Goal: Navigation & Orientation: Understand site structure

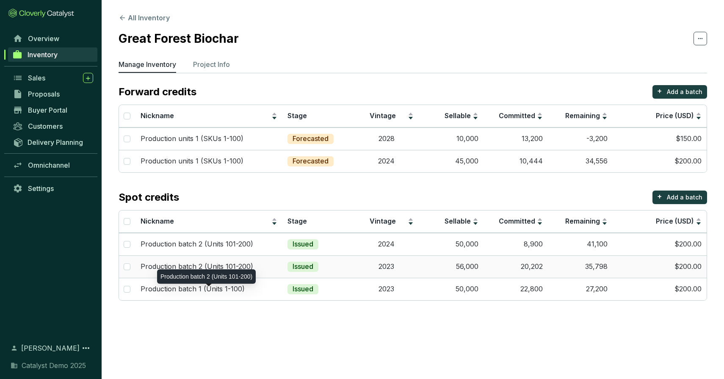
click at [249, 265] on p "Production batch 2 (Units 101-200)" at bounding box center [197, 266] width 113 height 9
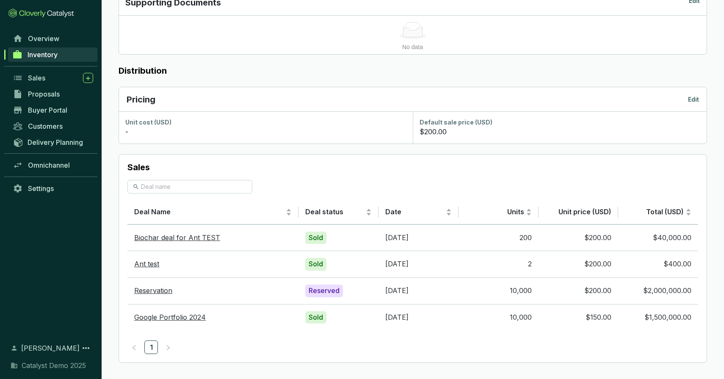
scroll to position [471, 0]
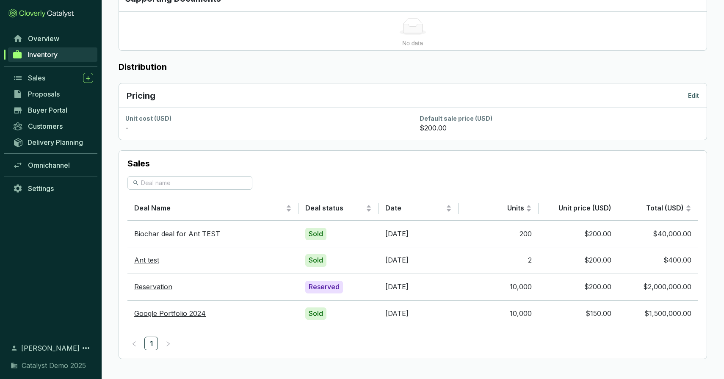
click at [55, 55] on span "Inventory" at bounding box center [43, 54] width 30 height 8
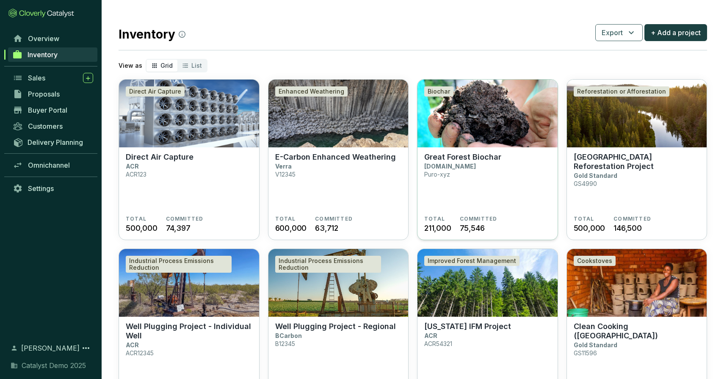
click at [492, 116] on img at bounding box center [488, 114] width 140 height 68
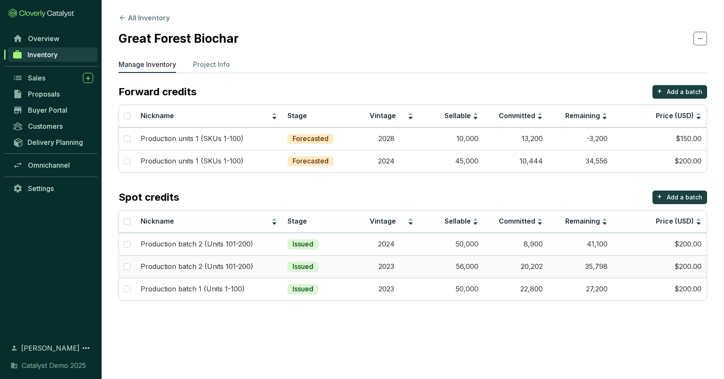
click at [360, 266] on td "2023" at bounding box center [386, 266] width 65 height 22
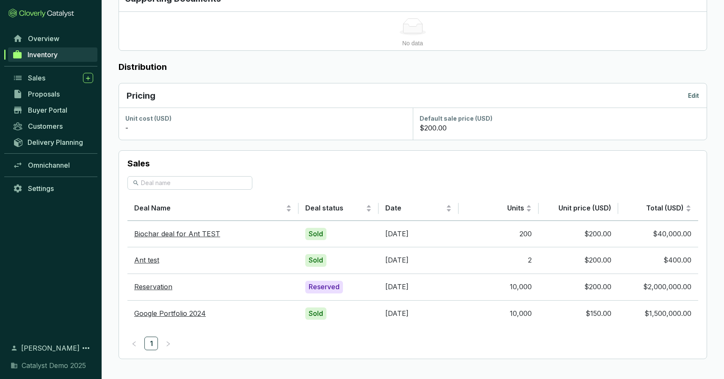
scroll to position [471, 0]
click at [58, 136] on link "Delivery Planning" at bounding box center [52, 142] width 89 height 14
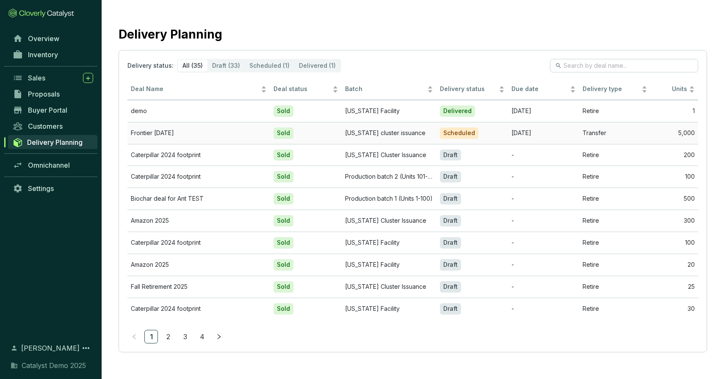
click at [311, 128] on td "Sold" at bounding box center [306, 133] width 72 height 22
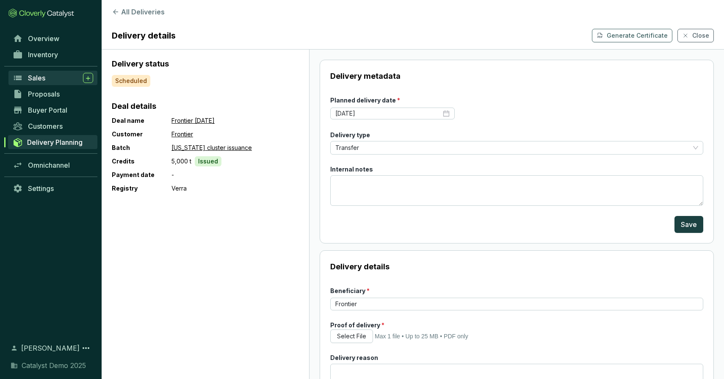
click at [50, 78] on div "Sales" at bounding box center [60, 78] width 65 height 10
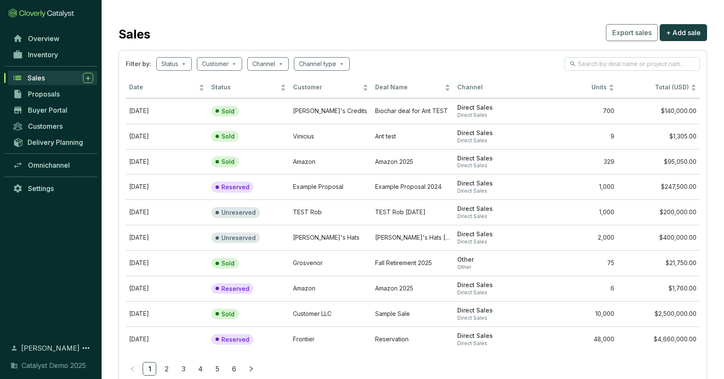
scroll to position [1, 0]
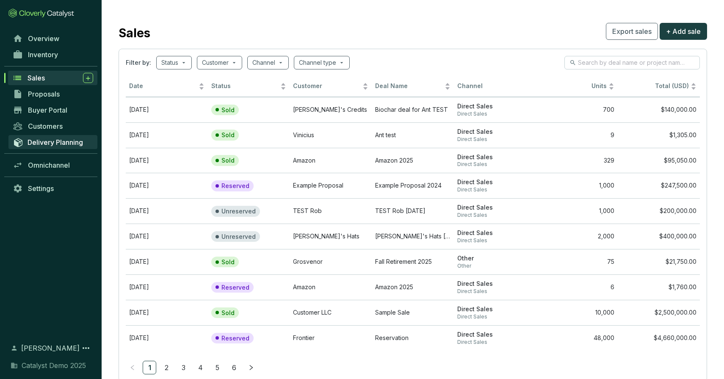
click at [58, 140] on span "Delivery Planning" at bounding box center [55, 142] width 55 height 8
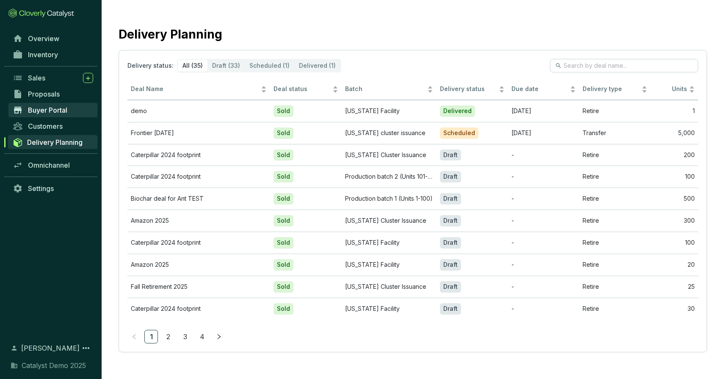
click at [69, 114] on link "Buyer Portal" at bounding box center [52, 110] width 89 height 14
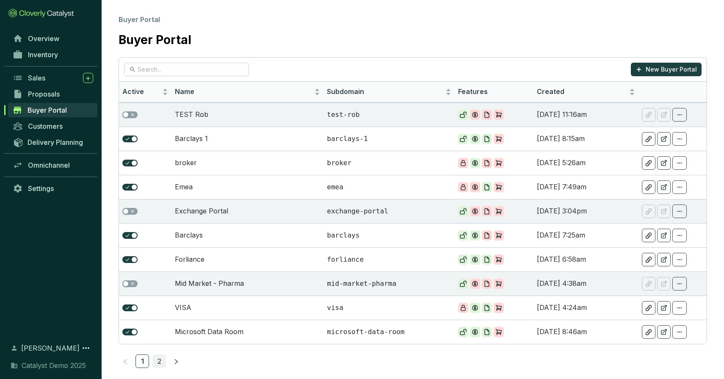
click at [158, 360] on link "2" at bounding box center [159, 361] width 13 height 13
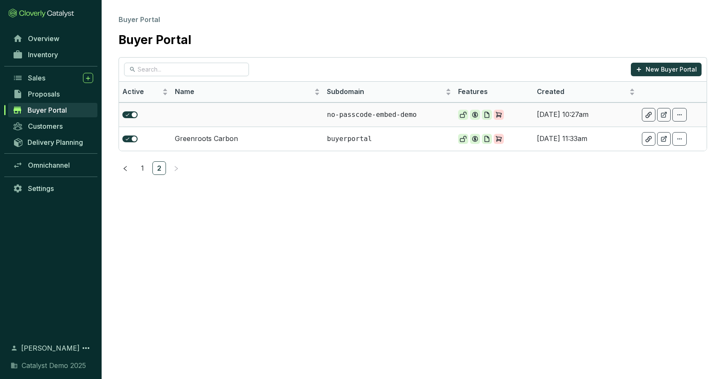
click at [219, 112] on td at bounding box center [248, 114] width 152 height 24
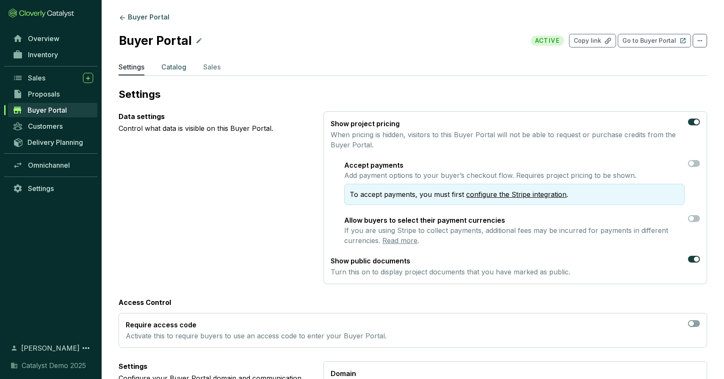
click at [173, 70] on p "Catalog" at bounding box center [173, 67] width 25 height 10
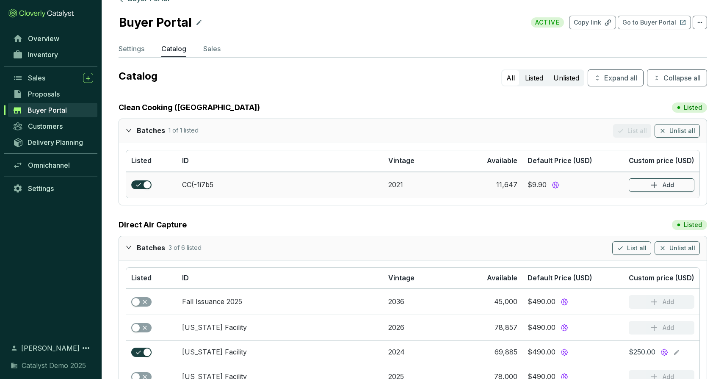
scroll to position [19, 0]
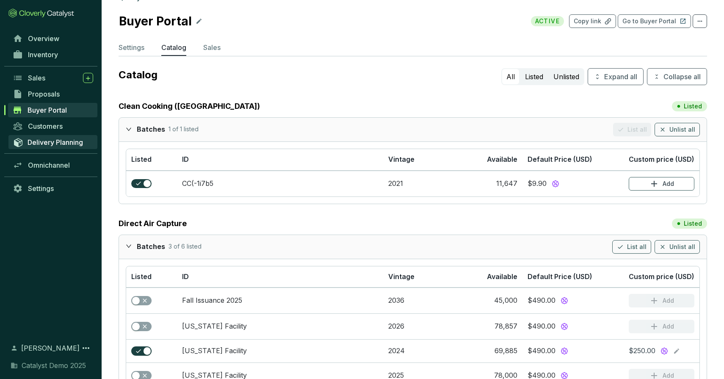
click at [40, 142] on span "Delivery Planning" at bounding box center [55, 142] width 55 height 8
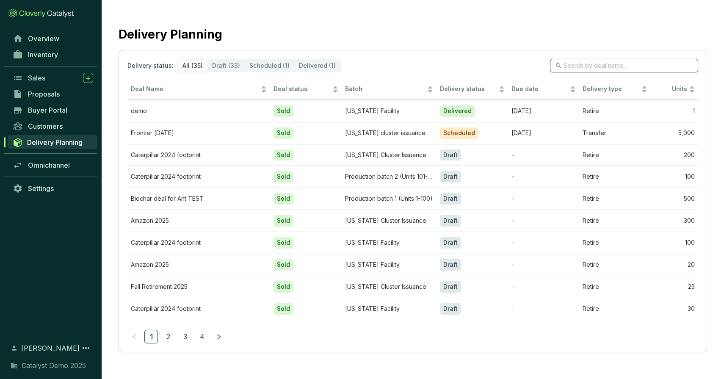
click at [594, 69] on input "search" at bounding box center [625, 65] width 122 height 9
type input "ant"
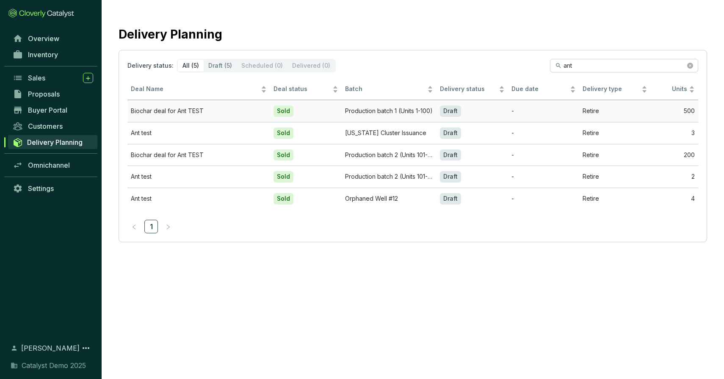
click at [239, 115] on td "Biochar deal for Ant TEST" at bounding box center [198, 111] width 143 height 22
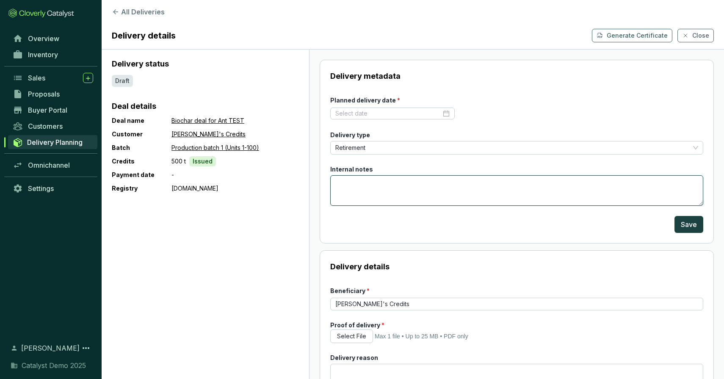
click at [377, 183] on textarea "Internal notes" at bounding box center [516, 190] width 373 height 30
click at [378, 114] on input "Planned delivery date *" at bounding box center [388, 113] width 106 height 8
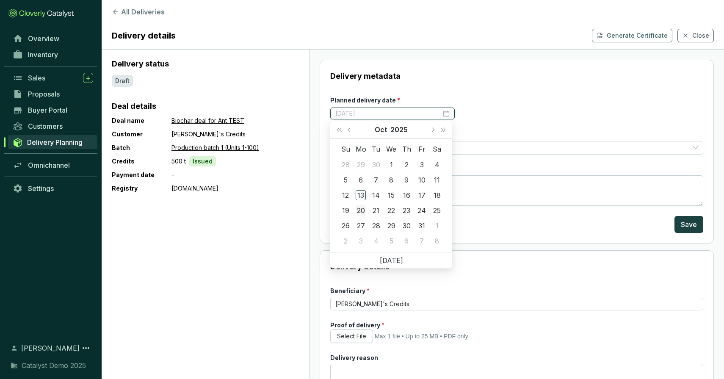
type input "2025-10-20"
click at [360, 210] on div "20" at bounding box center [361, 210] width 10 height 10
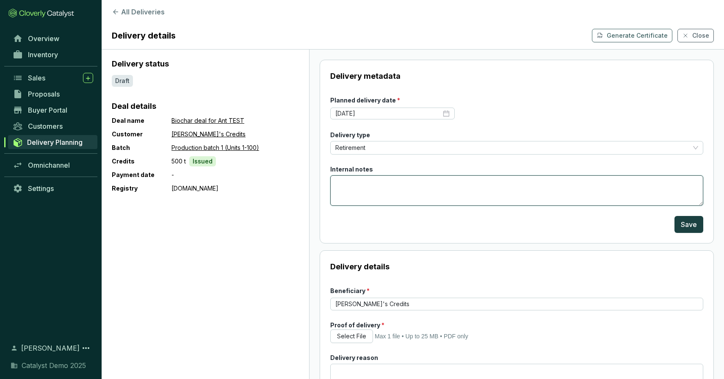
click at [361, 186] on textarea "Internal notes" at bounding box center [516, 190] width 373 height 30
click at [52, 96] on span "Proposals" at bounding box center [44, 94] width 32 height 8
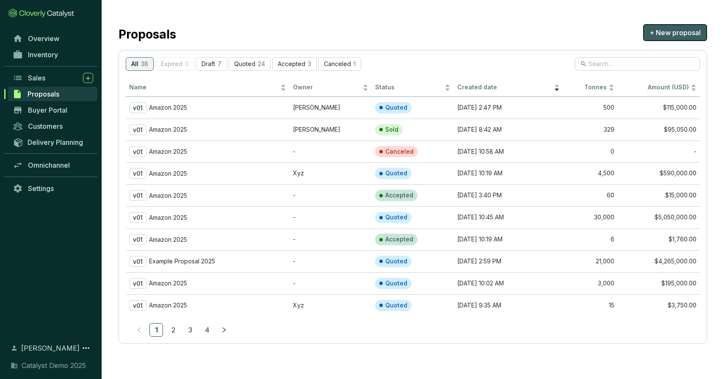
click at [660, 32] on span "+ New proposal" at bounding box center [675, 33] width 51 height 10
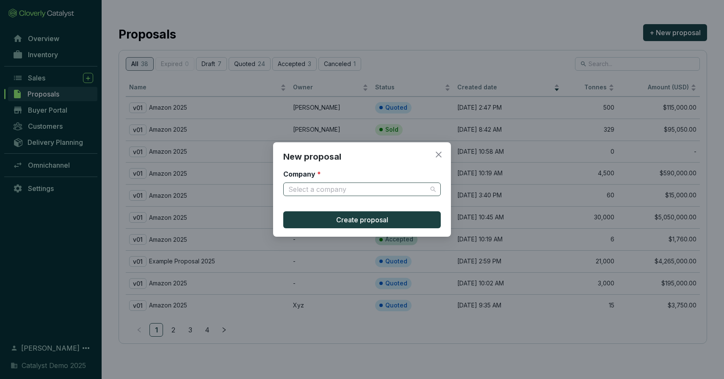
click at [316, 192] on input "Company *" at bounding box center [357, 189] width 139 height 13
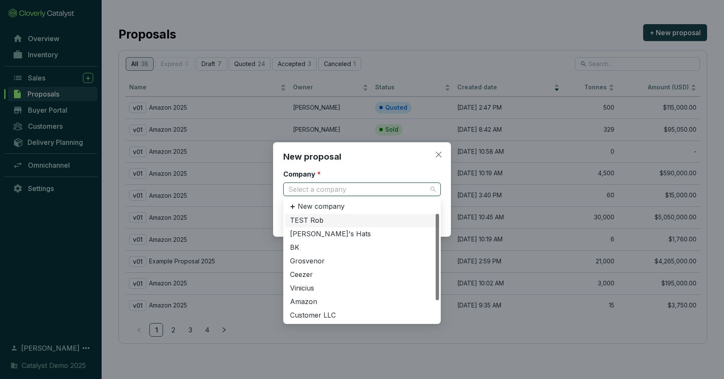
click at [314, 220] on div "TEST Rob" at bounding box center [362, 220] width 144 height 9
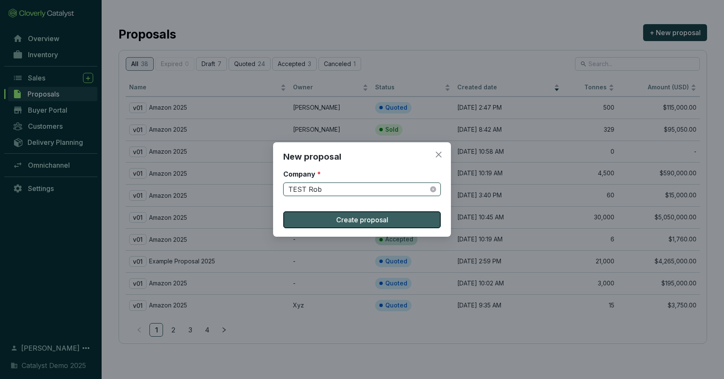
click at [316, 216] on button "Create proposal" at bounding box center [362, 219] width 158 height 17
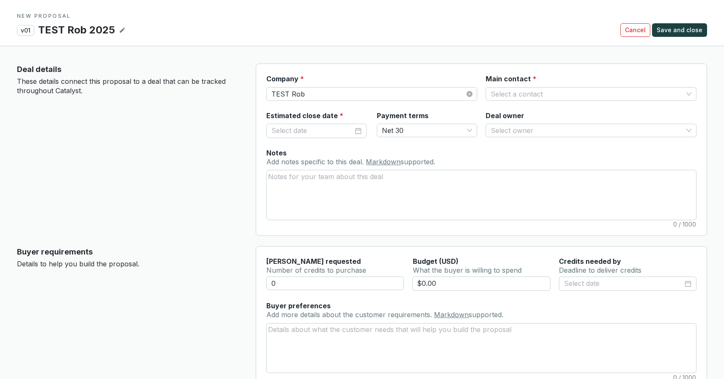
scroll to position [5, 0]
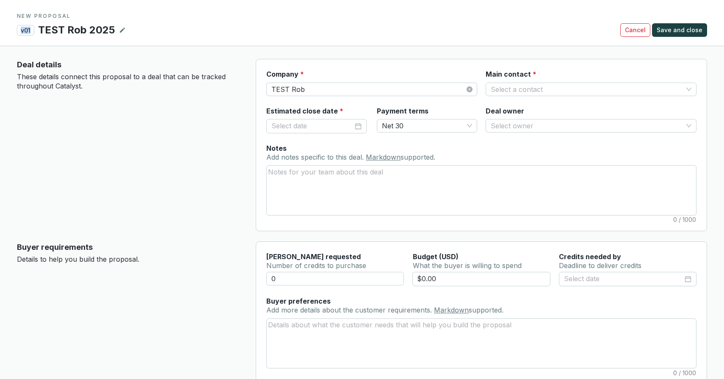
drag, startPoint x: 32, startPoint y: 31, endPoint x: 18, endPoint y: 32, distance: 14.0
click at [18, 32] on p "v01" at bounding box center [25, 30] width 17 height 11
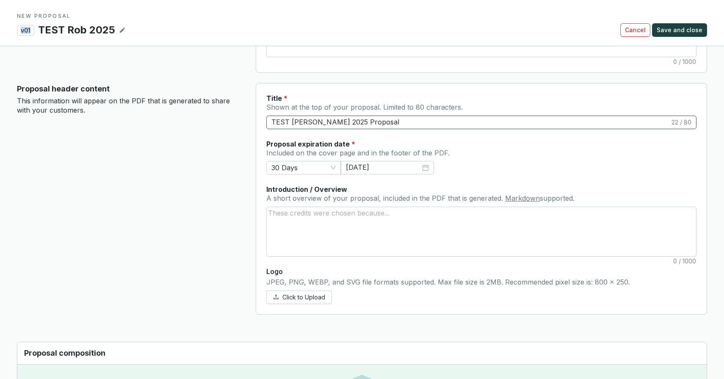
scroll to position [316, 0]
click at [321, 164] on span "30 Days" at bounding box center [303, 167] width 64 height 13
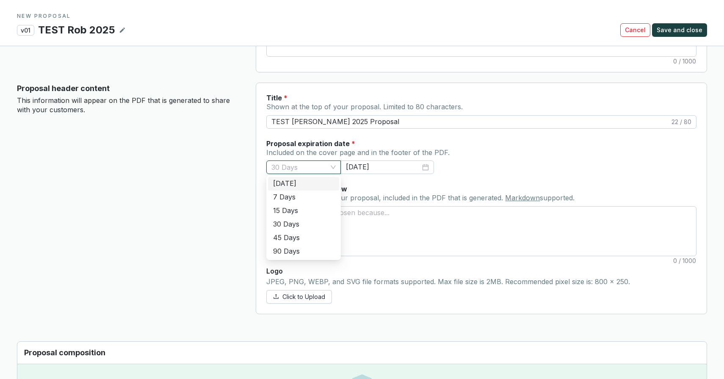
click at [382, 135] on div "Title * Shown at the top of your proposal. Limited to 80 characters. TEST Rob 2…" at bounding box center [481, 116] width 430 height 46
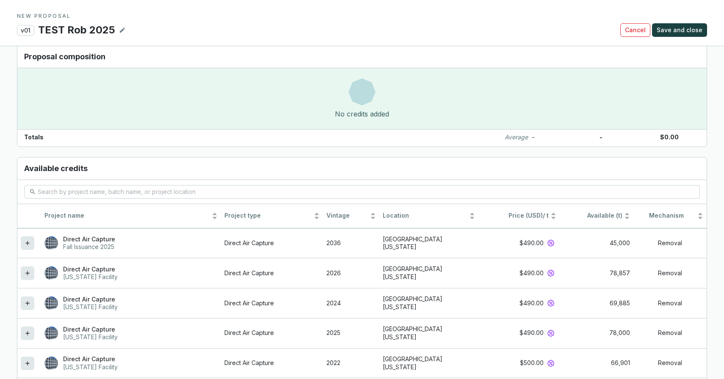
scroll to position [614, 0]
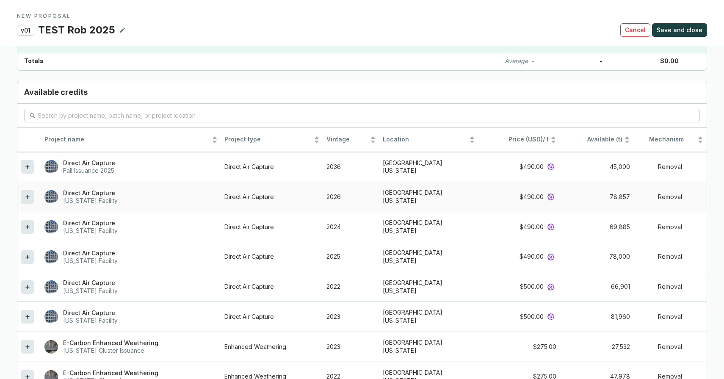
click at [116, 203] on td "Direct Air Capture Wyoming Facility" at bounding box center [131, 197] width 180 height 30
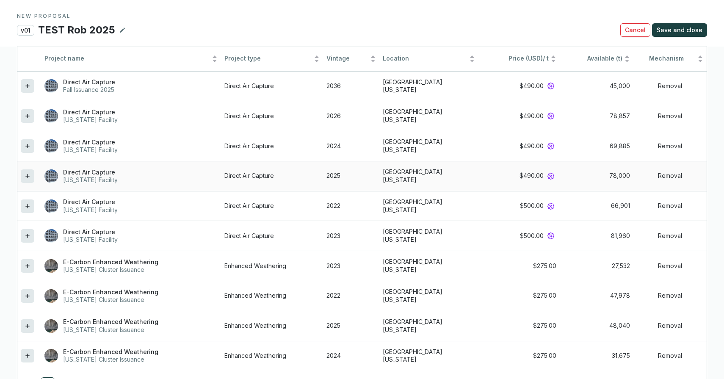
scroll to position [802, 0]
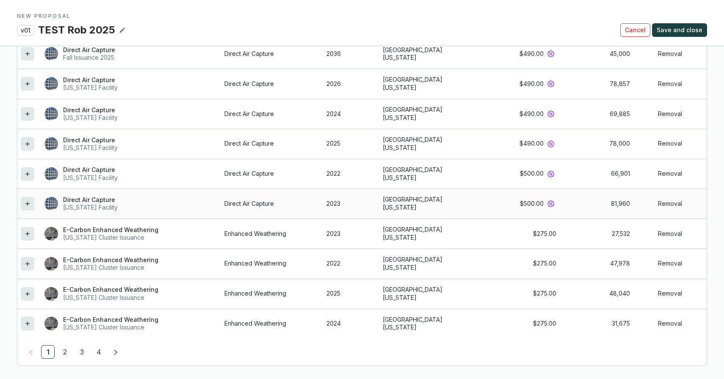
click at [27, 203] on icon at bounding box center [27, 204] width 7 height 10
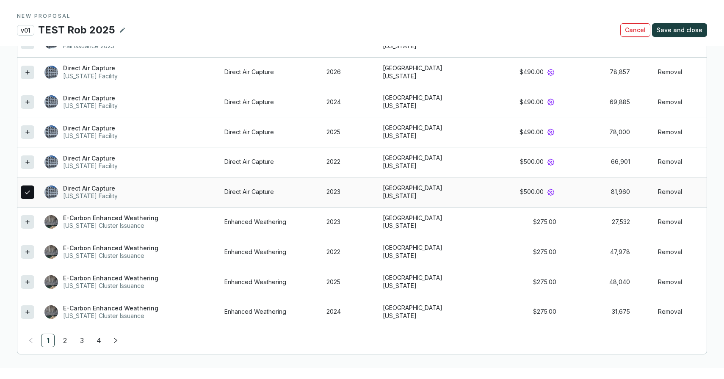
scroll to position [789, 0]
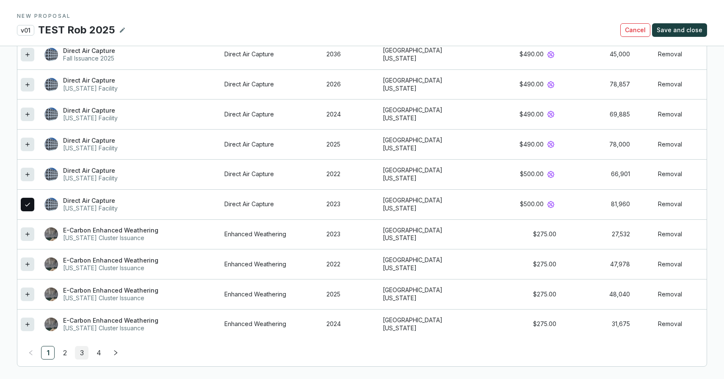
drag, startPoint x: 80, startPoint y: 353, endPoint x: 80, endPoint y: 348, distance: 5.1
click at [80, 353] on link "3" at bounding box center [81, 352] width 13 height 13
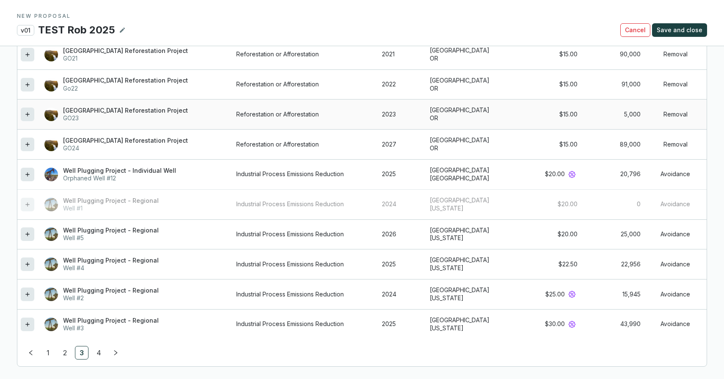
click at [25, 116] on icon at bounding box center [27, 114] width 7 height 10
click at [25, 233] on icon at bounding box center [27, 234] width 7 height 10
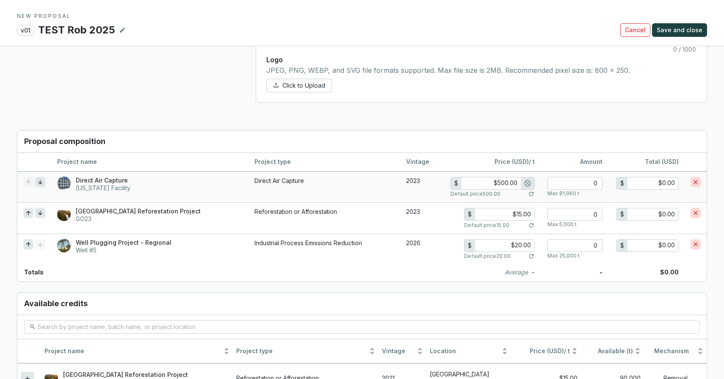
click at [86, 225] on td "Great Oaks Reforestation Project GO23" at bounding box center [149, 217] width 197 height 31
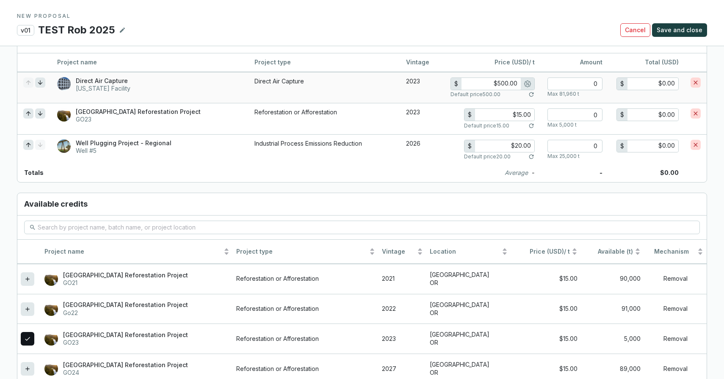
scroll to position [633, 0]
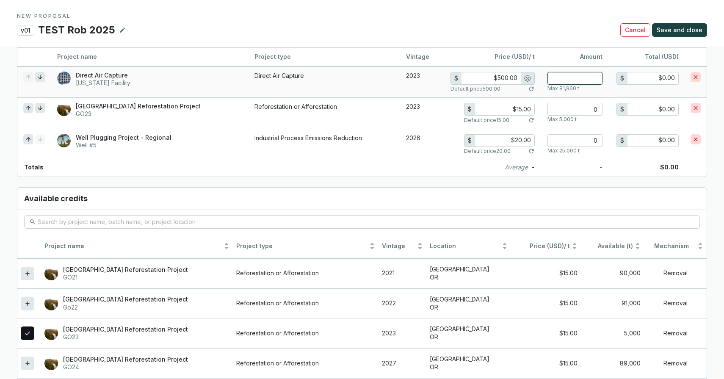
click at [597, 77] on input "number" at bounding box center [575, 78] width 55 height 13
click at [575, 109] on input "number" at bounding box center [575, 109] width 55 height 13
type input "6"
type input "$90.00"
type input "60"
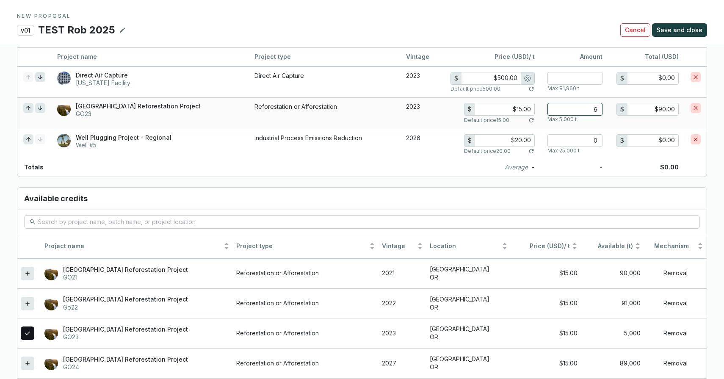
type input "$900.00"
type input "600"
type input "$9,000.00"
type input "6000"
type input "$90,000.00"
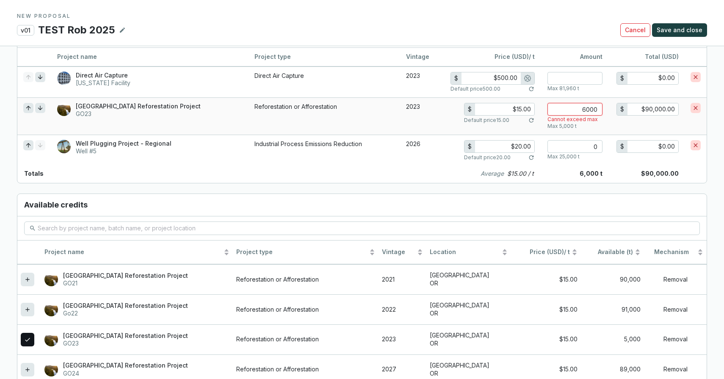
type input "600"
type input "$9,000.00"
type input "60"
type input "$900.00"
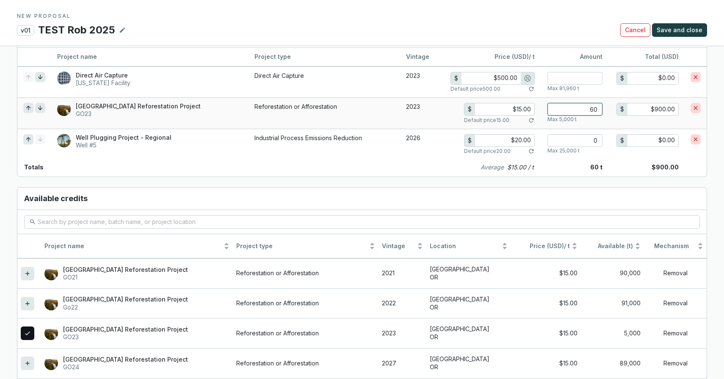
type input "6"
type input "$90.00"
type input "0"
type input "$0.00"
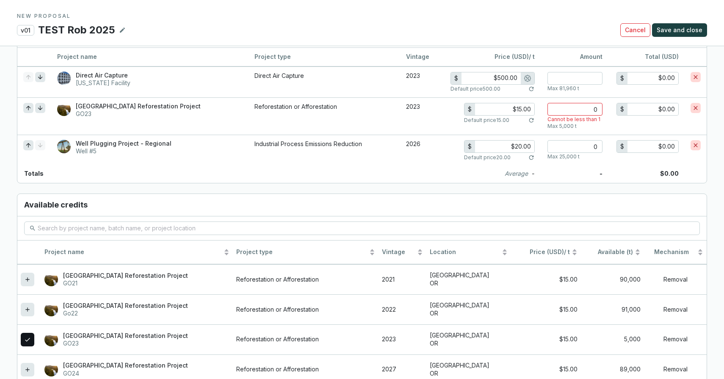
click at [522, 36] on section "v01 TEST Rob 2025 Cancel Save and close" at bounding box center [362, 30] width 690 height 14
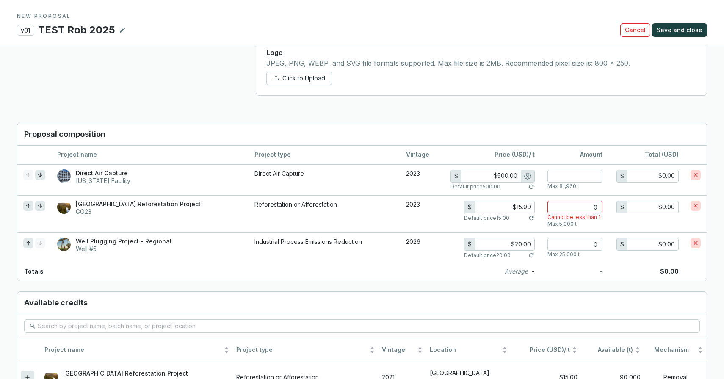
scroll to position [527, 0]
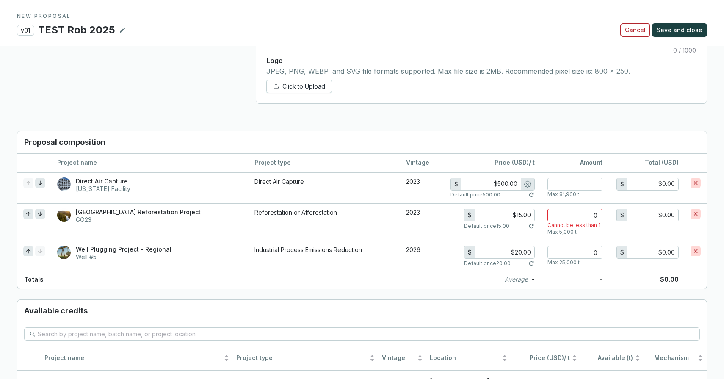
click at [639, 32] on span "Cancel" at bounding box center [635, 30] width 21 height 8
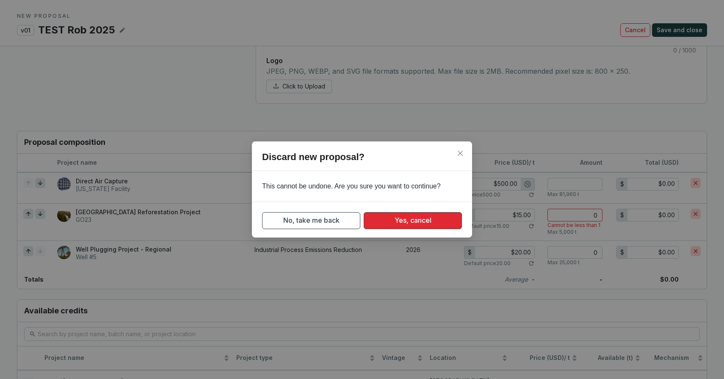
click at [425, 221] on span "Yes, cancel" at bounding box center [413, 220] width 37 height 11
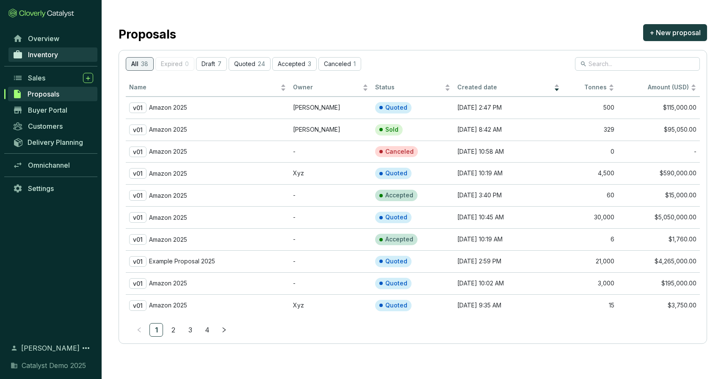
click at [47, 55] on span "Inventory" at bounding box center [43, 54] width 30 height 8
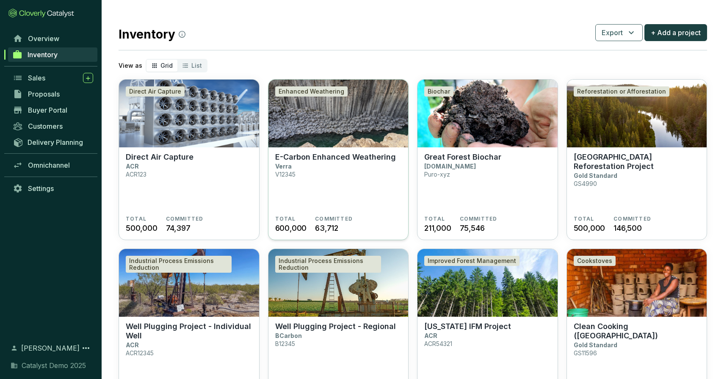
click at [343, 113] on img at bounding box center [338, 114] width 140 height 68
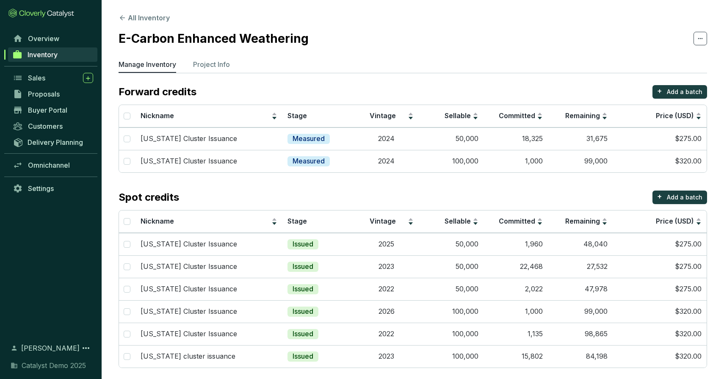
scroll to position [5, 0]
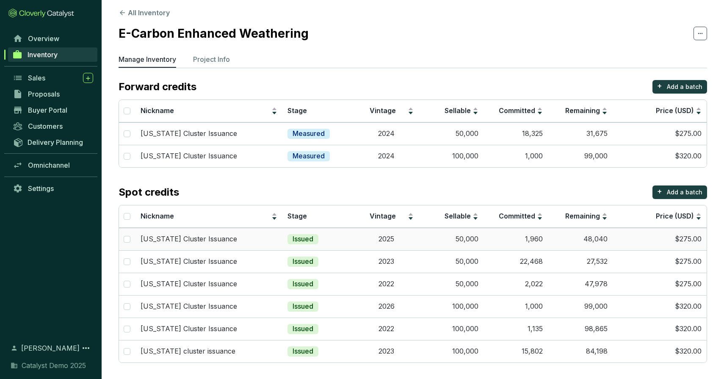
click at [345, 240] on td "Issued" at bounding box center [318, 239] width 72 height 22
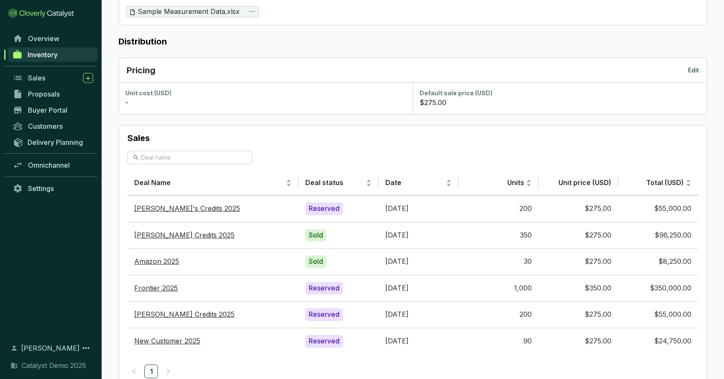
scroll to position [451, 0]
click at [691, 67] on p "Edit" at bounding box center [693, 69] width 11 height 8
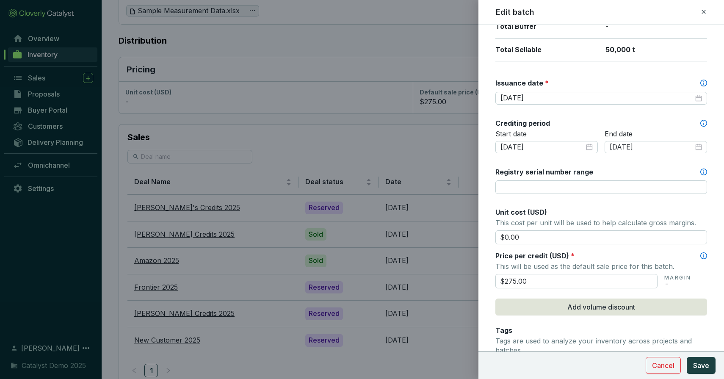
scroll to position [227, 0]
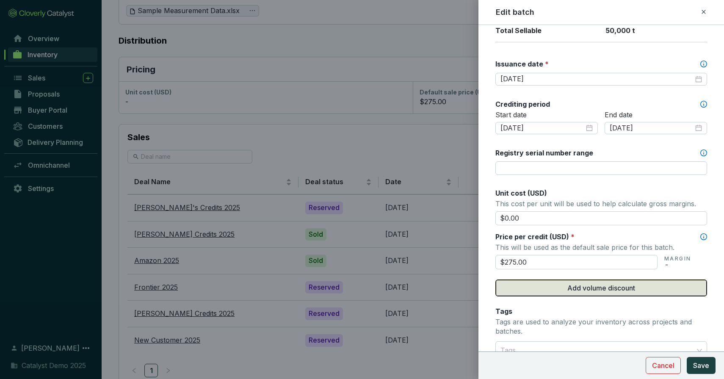
click at [567, 285] on span "Add volume discount" at bounding box center [601, 288] width 68 height 10
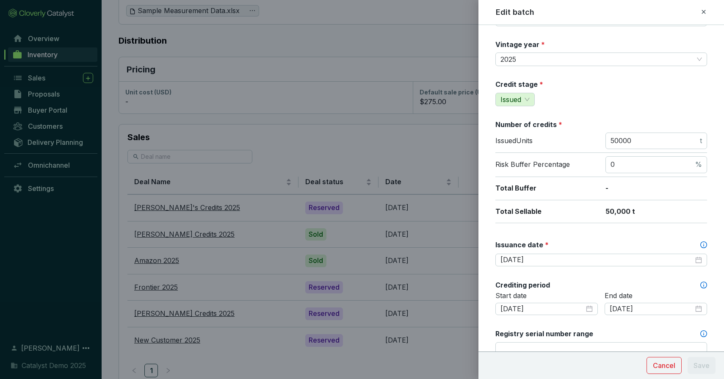
scroll to position [0, 0]
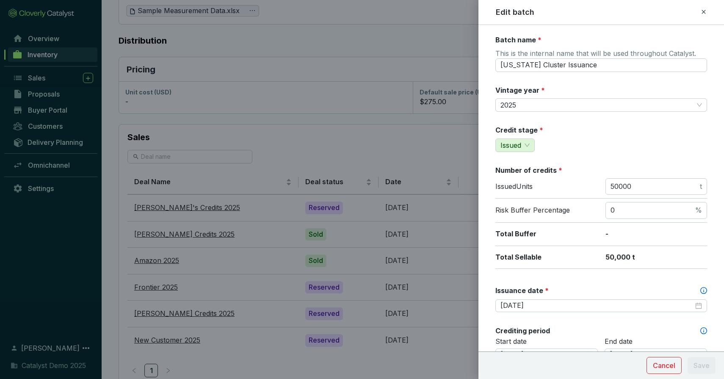
click at [704, 12] on icon at bounding box center [704, 12] width 4 height 4
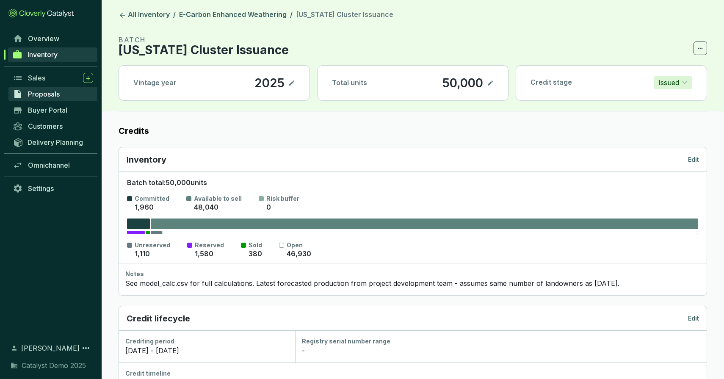
click at [54, 95] on span "Proposals" at bounding box center [44, 94] width 32 height 8
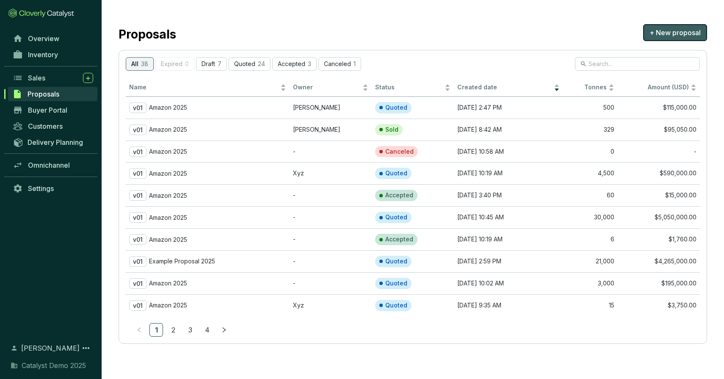
click at [678, 27] on button "+ New proposal" at bounding box center [675, 32] width 64 height 17
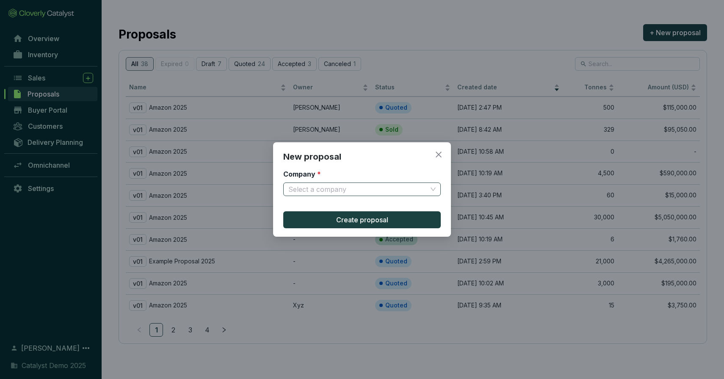
click at [367, 187] on input "Company *" at bounding box center [357, 189] width 139 height 13
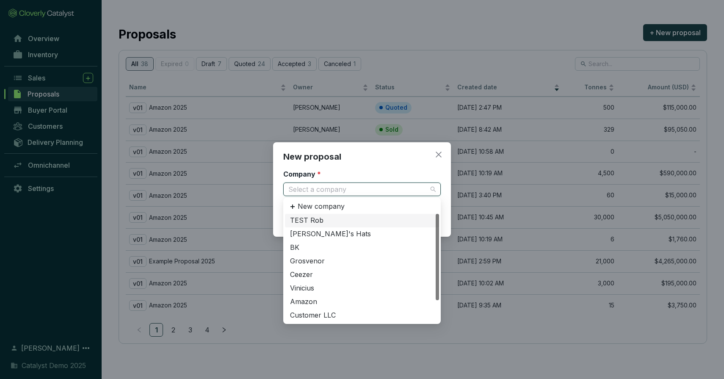
click at [324, 222] on div "TEST Rob" at bounding box center [362, 220] width 144 height 9
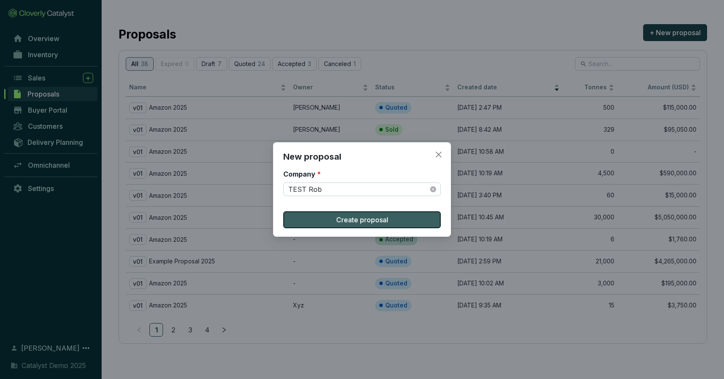
click at [323, 219] on button "Create proposal" at bounding box center [362, 219] width 158 height 17
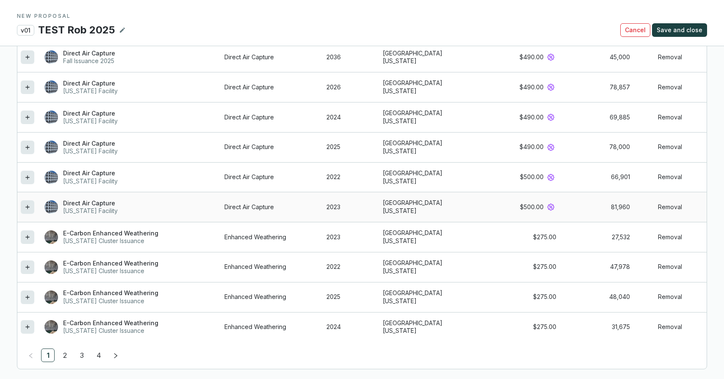
scroll to position [802, 0]
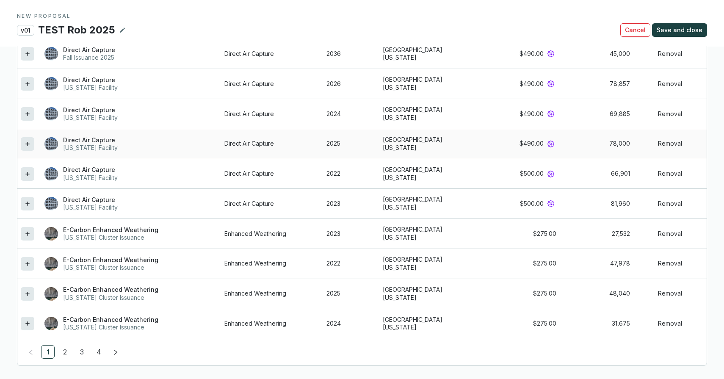
drag, startPoint x: 29, startPoint y: 141, endPoint x: 32, endPoint y: 186, distance: 45.4
click at [29, 141] on icon at bounding box center [27, 144] width 7 height 10
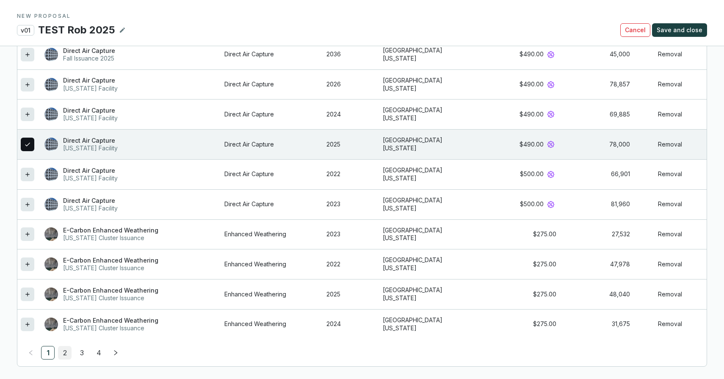
drag, startPoint x: 69, startPoint y: 353, endPoint x: 65, endPoint y: 351, distance: 4.6
click at [69, 353] on link "2" at bounding box center [64, 352] width 13 height 13
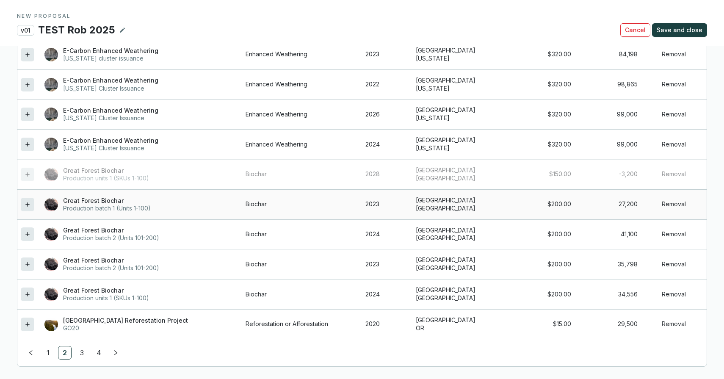
click at [24, 202] on icon at bounding box center [27, 204] width 7 height 10
click at [33, 85] on div at bounding box center [28, 84] width 14 height 14
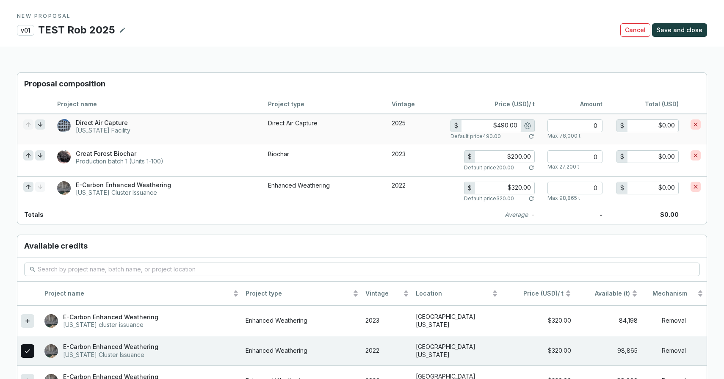
scroll to position [583, 0]
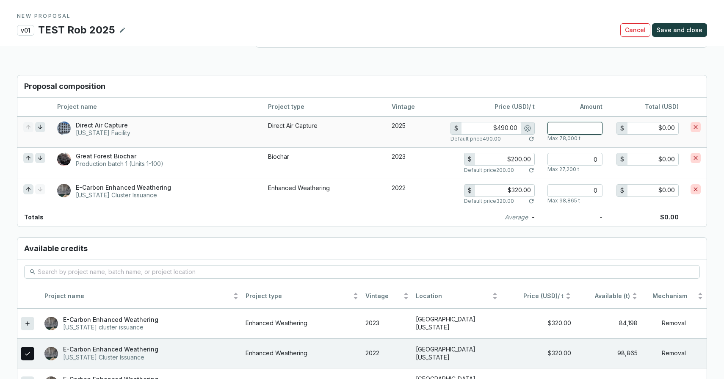
click at [595, 127] on input "number" at bounding box center [575, 128] width 55 height 13
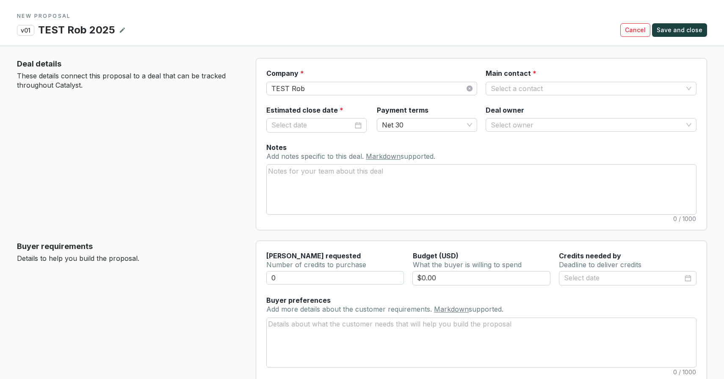
scroll to position [0, 0]
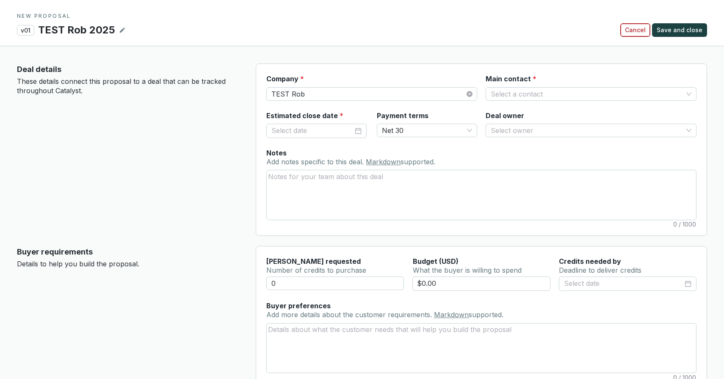
click at [638, 33] on span "Cancel" at bounding box center [635, 30] width 21 height 8
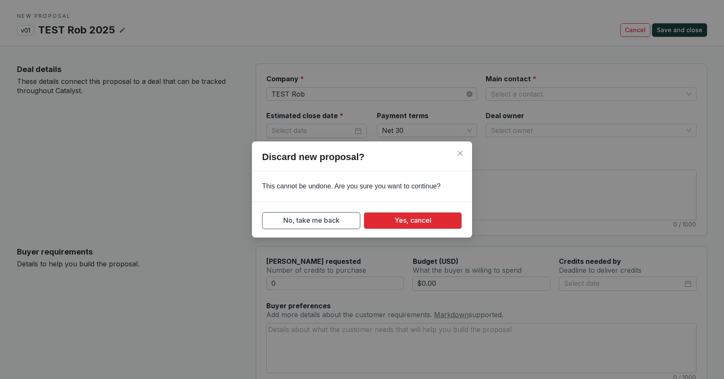
click at [309, 221] on span "No, take me back" at bounding box center [311, 220] width 56 height 11
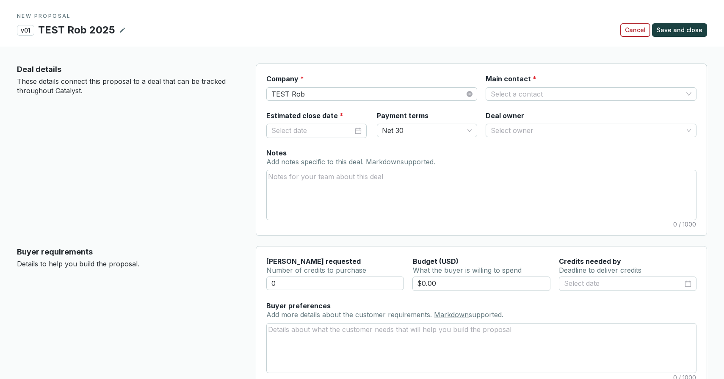
click at [644, 29] on span "Cancel" at bounding box center [635, 30] width 21 height 8
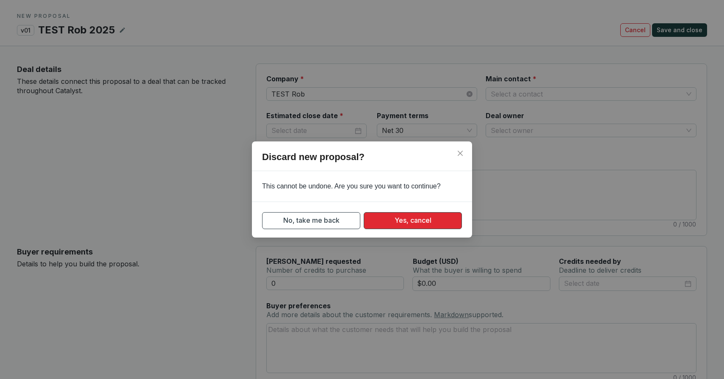
click at [431, 220] on button "Yes, cancel" at bounding box center [413, 220] width 98 height 17
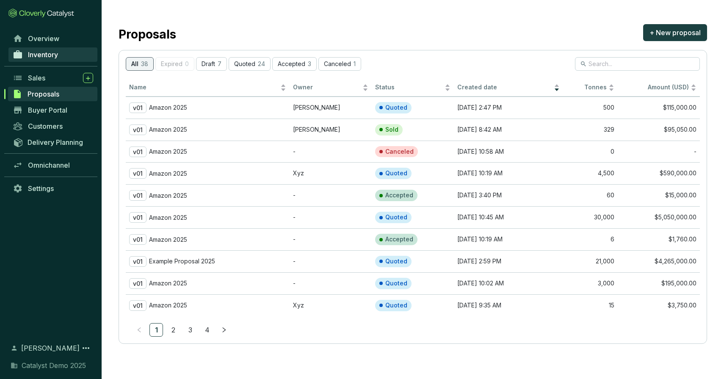
click at [41, 53] on span "Inventory" at bounding box center [43, 54] width 30 height 8
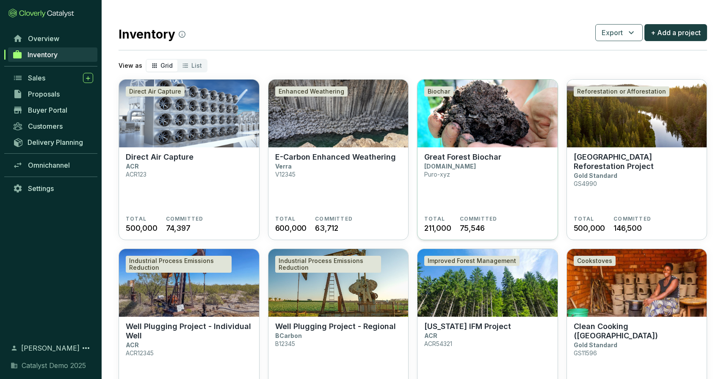
click at [483, 108] on img at bounding box center [488, 114] width 140 height 68
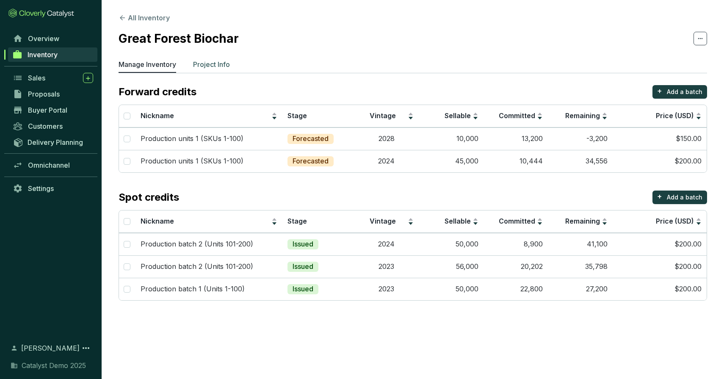
click at [218, 68] on p "Project Info" at bounding box center [211, 64] width 37 height 10
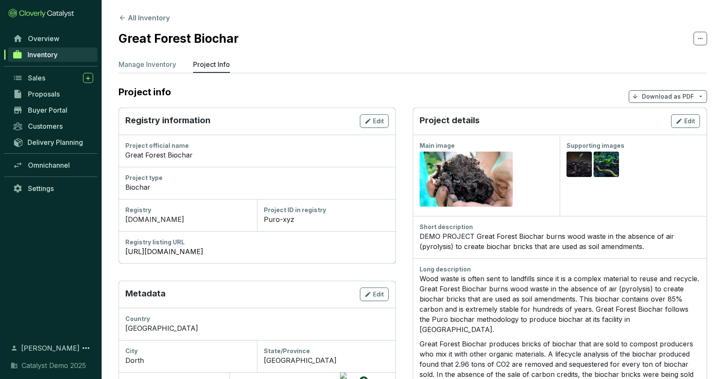
click at [662, 97] on p "Download as PDF" at bounding box center [668, 96] width 52 height 8
click at [662, 117] on span "Show pricing" at bounding box center [668, 116] width 39 height 7
click at [42, 55] on span "Inventory" at bounding box center [43, 54] width 30 height 8
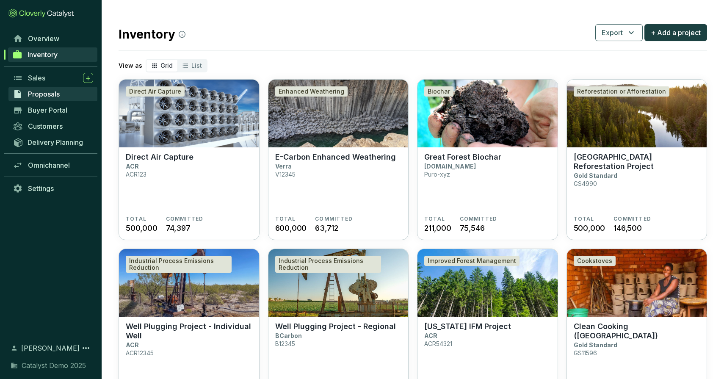
click at [54, 98] on span "Proposals" at bounding box center [44, 94] width 32 height 8
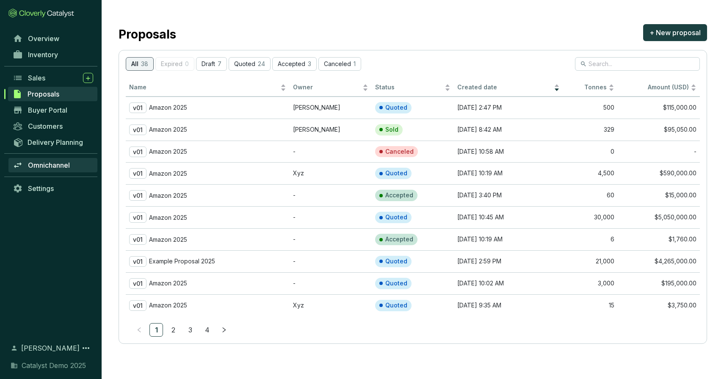
click at [50, 165] on span "Omnichannel" at bounding box center [49, 165] width 42 height 8
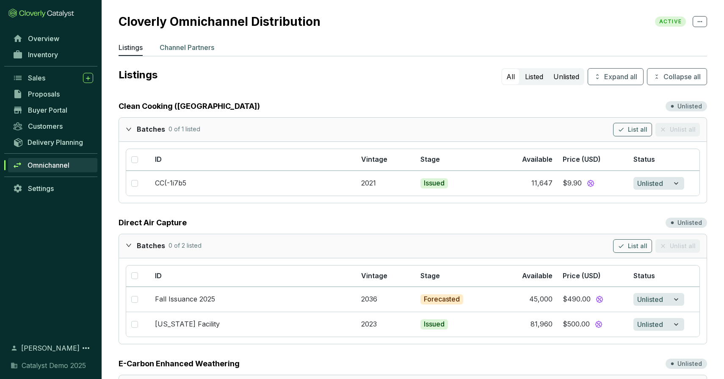
click at [175, 50] on p "Channel Partners" at bounding box center [187, 47] width 55 height 10
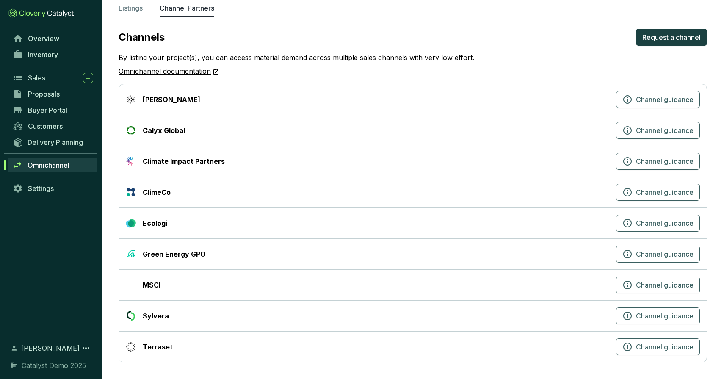
scroll to position [13, 0]
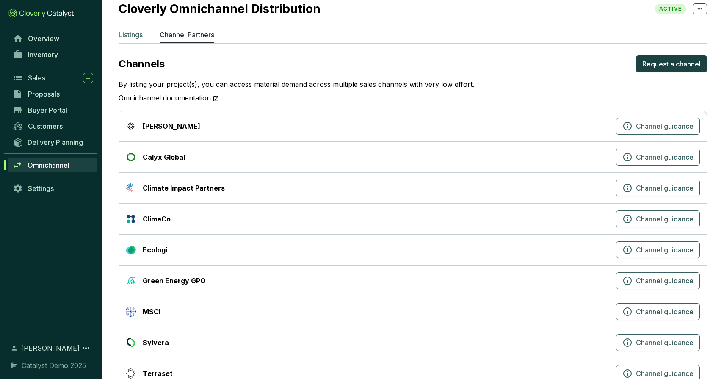
click at [134, 34] on p "Listings" at bounding box center [131, 35] width 24 height 10
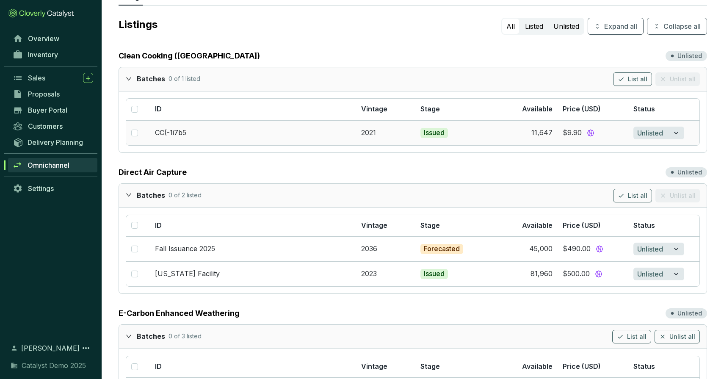
scroll to position [48, 0]
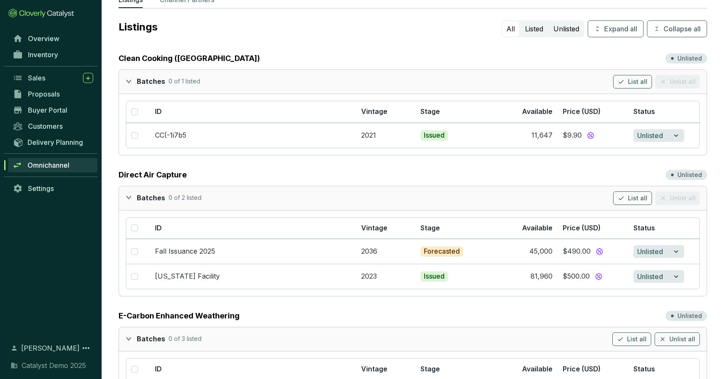
click at [129, 77] on div at bounding box center [131, 81] width 11 height 12
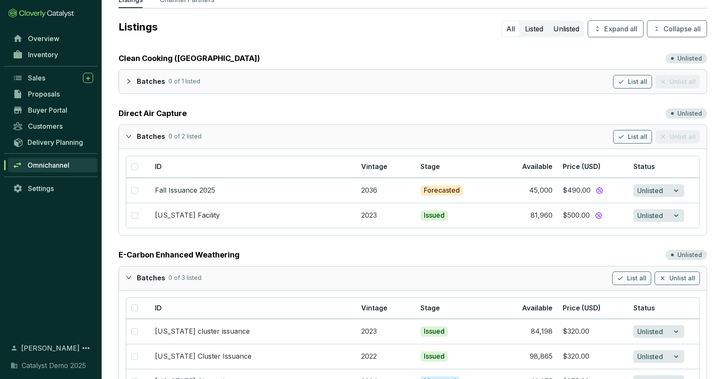
click at [128, 78] on icon "collapsed" at bounding box center [129, 81] width 6 height 6
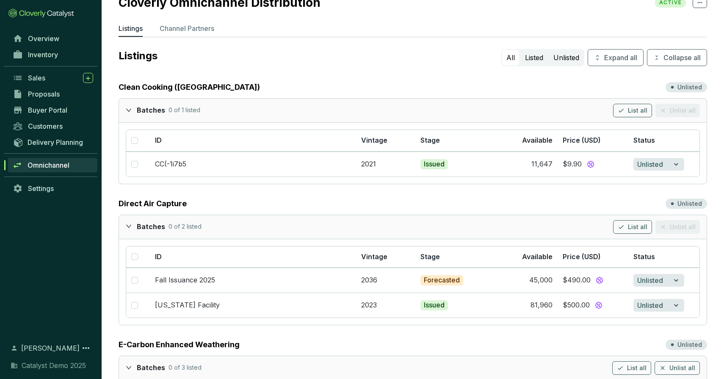
scroll to position [20, 0]
click at [133, 163] on input "checkbox" at bounding box center [134, 163] width 7 height 7
checkbox input "true"
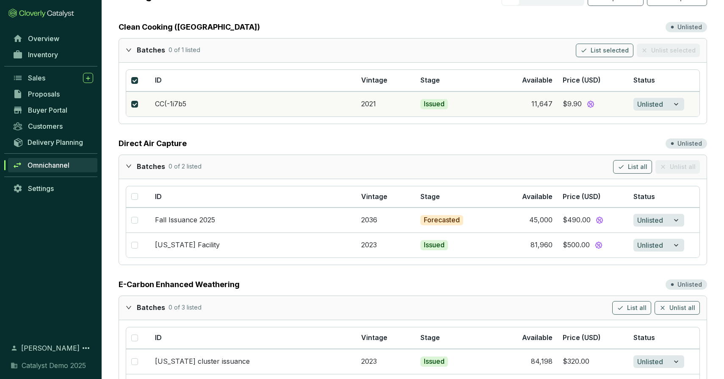
scroll to position [131, 0]
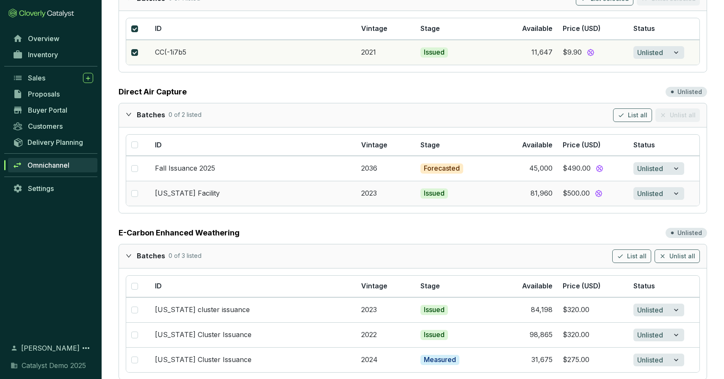
drag, startPoint x: 135, startPoint y: 193, endPoint x: 143, endPoint y: 182, distance: 13.3
click at [135, 193] on input "checkbox" at bounding box center [134, 193] width 7 height 7
checkbox input "true"
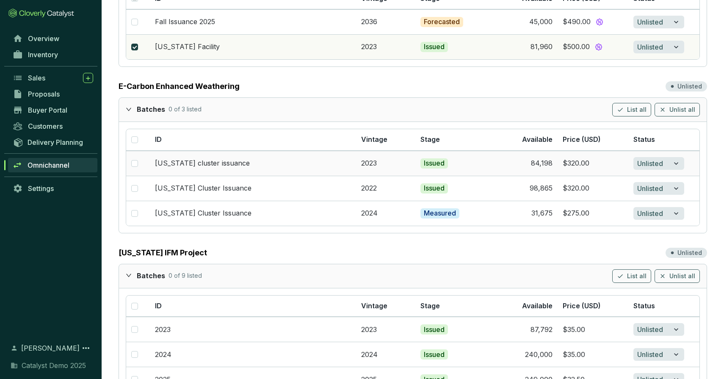
scroll to position [279, 0]
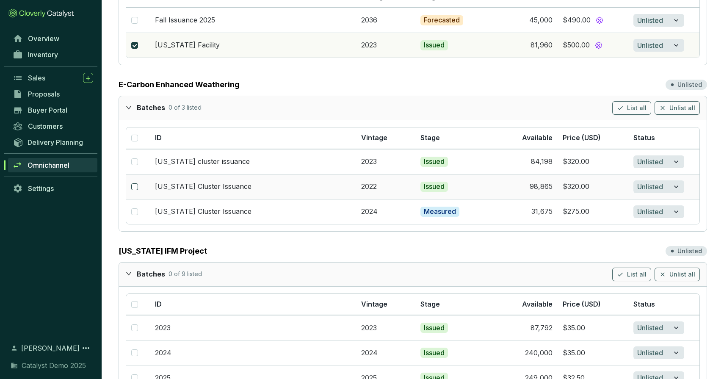
click at [133, 184] on input "checkbox" at bounding box center [134, 186] width 7 height 7
checkbox input "true"
drag, startPoint x: 135, startPoint y: 213, endPoint x: 167, endPoint y: 173, distance: 51.2
click at [135, 213] on input "checkbox" at bounding box center [134, 211] width 7 height 7
checkbox input "true"
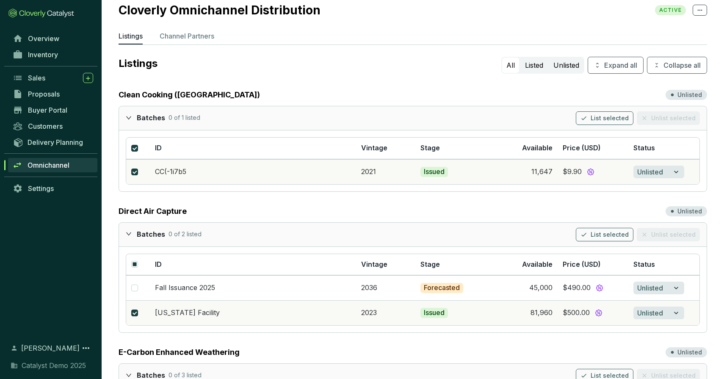
scroll to position [14, 0]
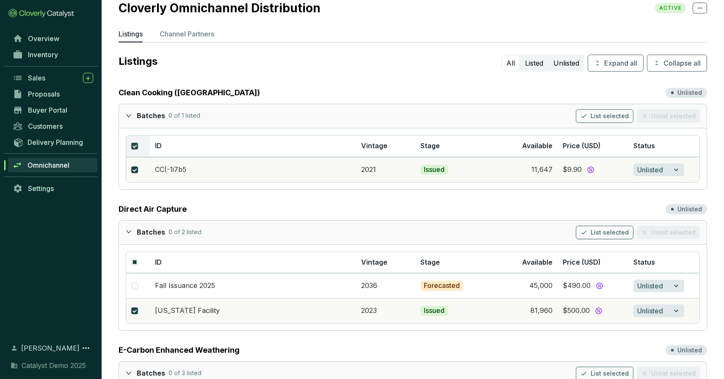
click at [135, 145] on input "checkbox" at bounding box center [134, 146] width 7 height 7
checkbox input "false"
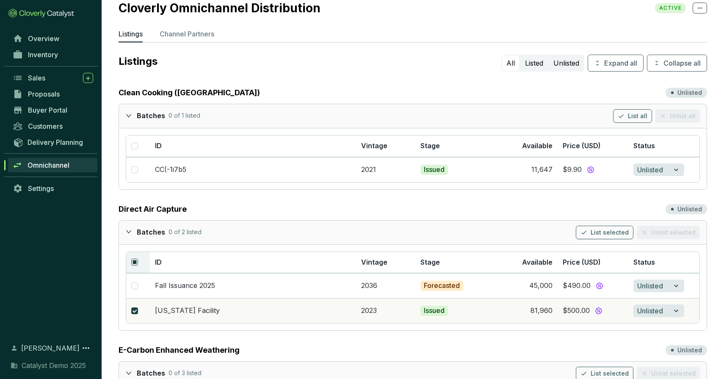
click at [134, 263] on input "checkbox" at bounding box center [134, 262] width 7 height 7
checkbox input "false"
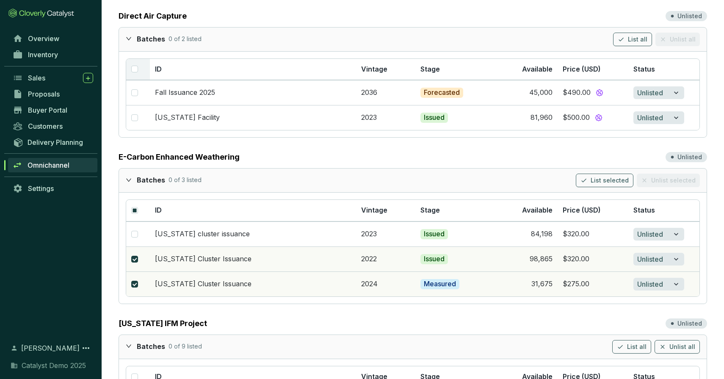
scroll to position [219, 0]
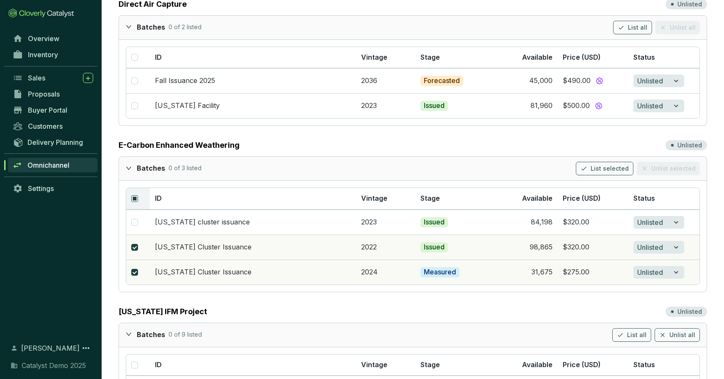
click at [134, 198] on input "checkbox" at bounding box center [134, 198] width 7 height 7
checkbox input "false"
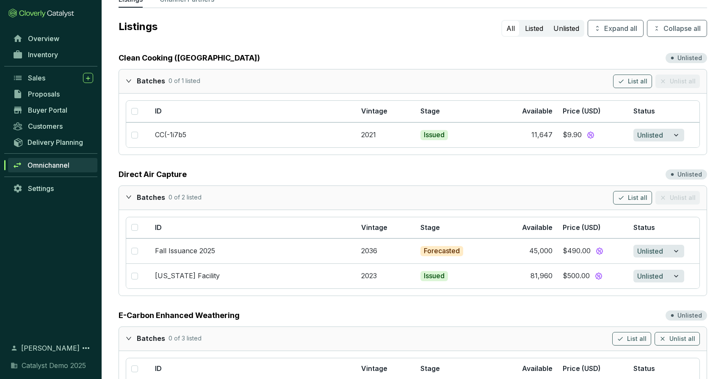
scroll to position [33, 0]
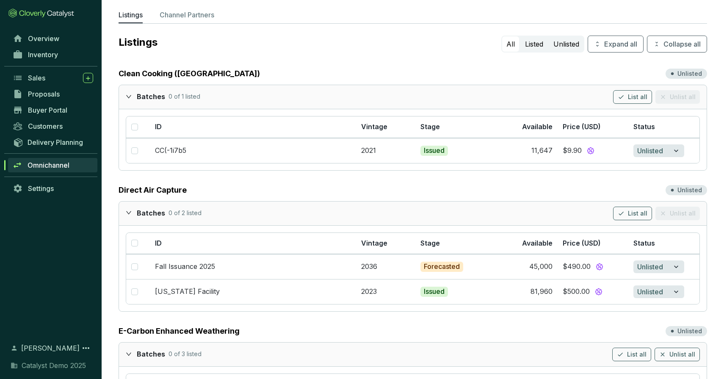
click at [127, 97] on icon "expanded" at bounding box center [129, 97] width 6 height 6
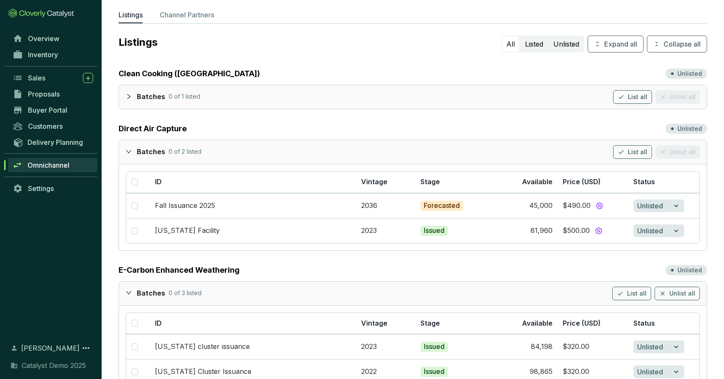
click at [125, 149] on div "Batches 0 of 2 listed List all Unlist all" at bounding box center [413, 152] width 588 height 24
click at [128, 151] on icon "expanded" at bounding box center [129, 152] width 6 height 6
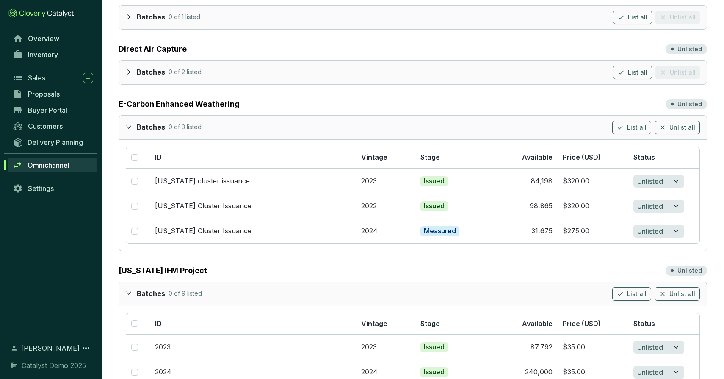
scroll to position [120, 0]
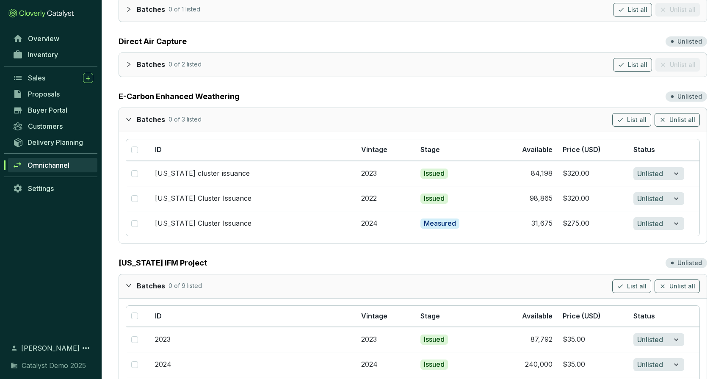
click at [130, 119] on icon "expanded" at bounding box center [128, 119] width 5 height 3
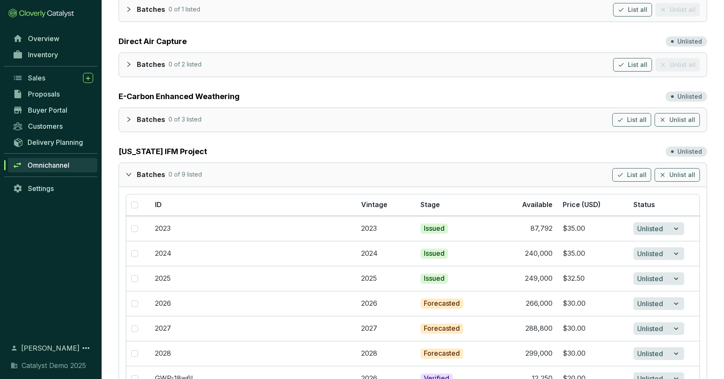
click at [127, 172] on icon "expanded" at bounding box center [129, 175] width 6 height 6
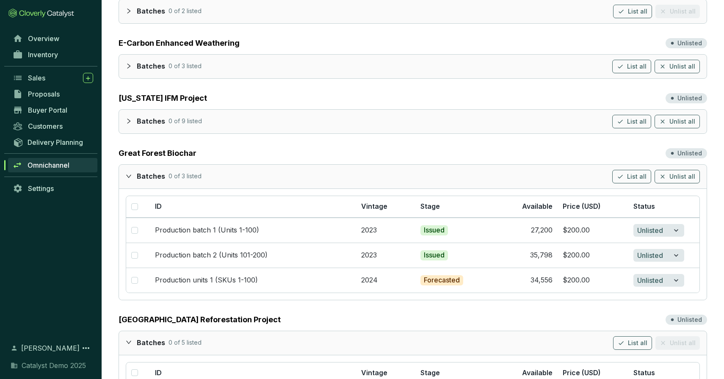
scroll to position [174, 0]
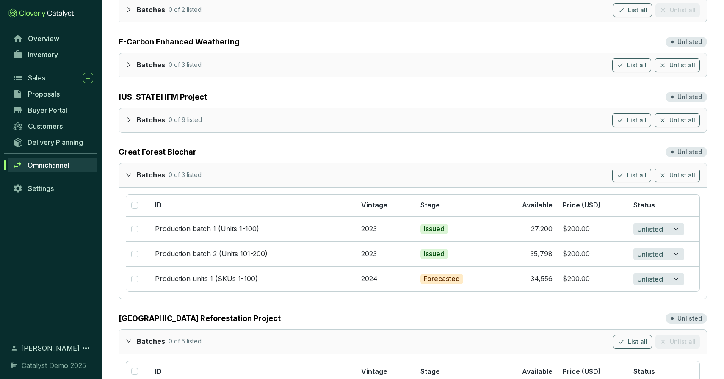
click at [128, 173] on icon "expanded" at bounding box center [129, 175] width 6 height 6
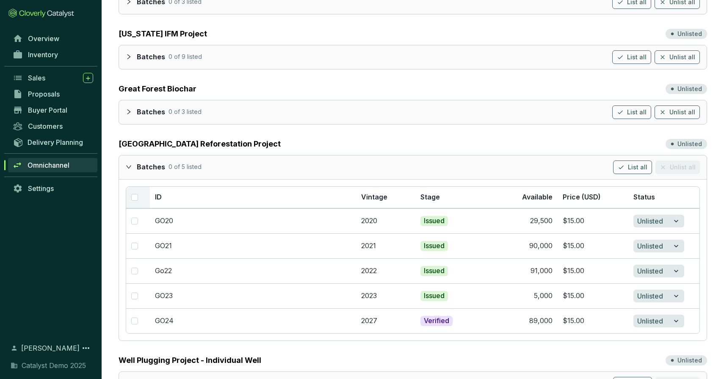
scroll to position [240, 0]
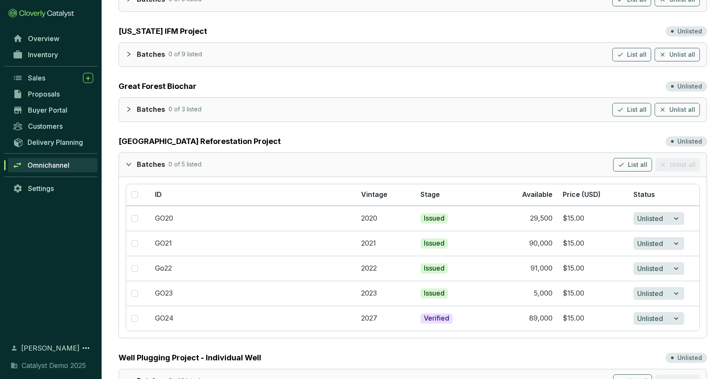
click at [129, 166] on icon "expanded" at bounding box center [129, 164] width 6 height 6
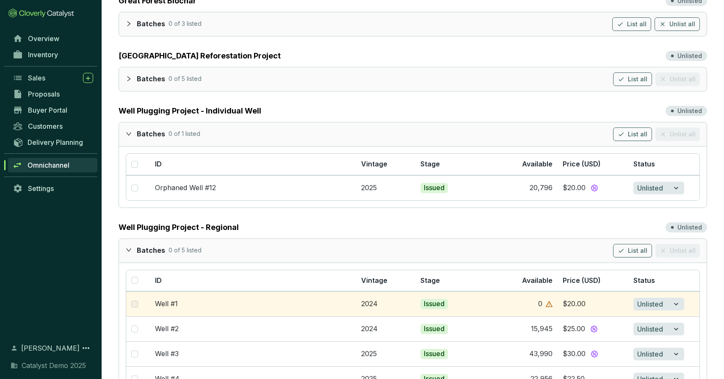
scroll to position [329, 0]
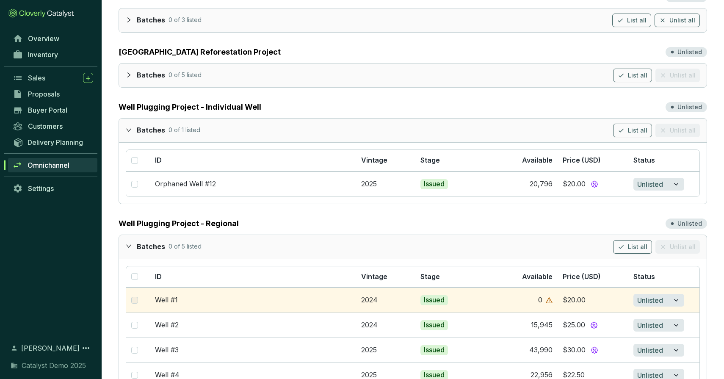
click at [130, 128] on icon "expanded" at bounding box center [129, 130] width 6 height 6
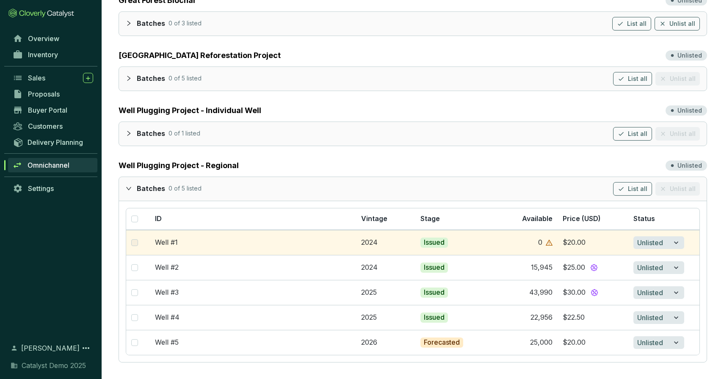
click at [129, 188] on icon "expanded" at bounding box center [129, 188] width 6 height 6
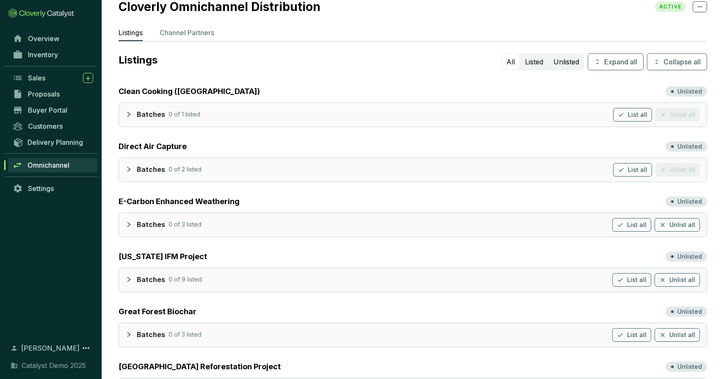
scroll to position [0, 0]
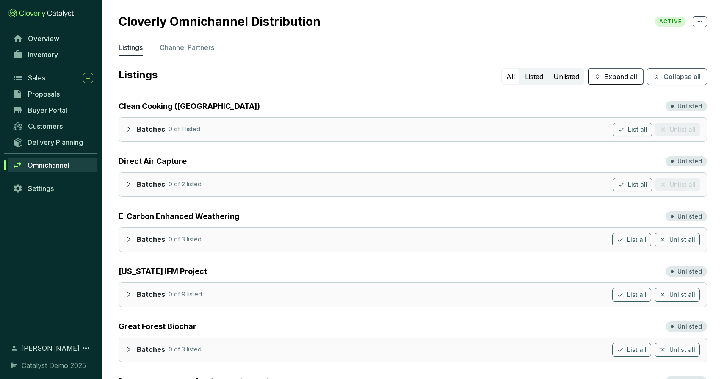
click at [602, 77] on button "Expand all" at bounding box center [616, 76] width 56 height 17
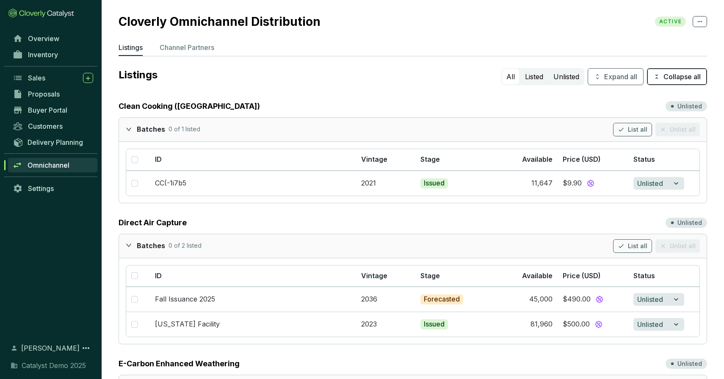
click at [655, 77] on icon "button" at bounding box center [656, 77] width 7 height 10
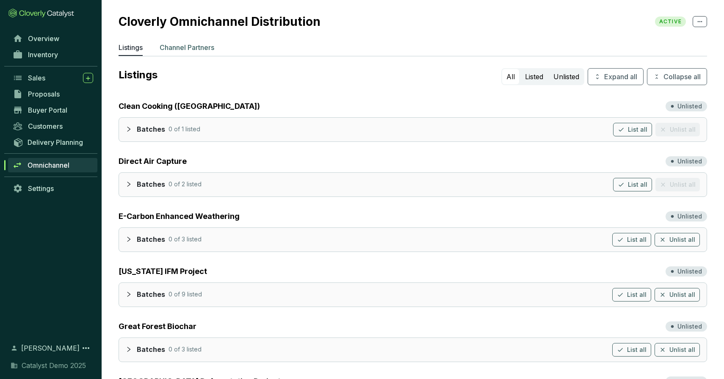
click at [213, 51] on p "Channel Partners" at bounding box center [187, 47] width 55 height 10
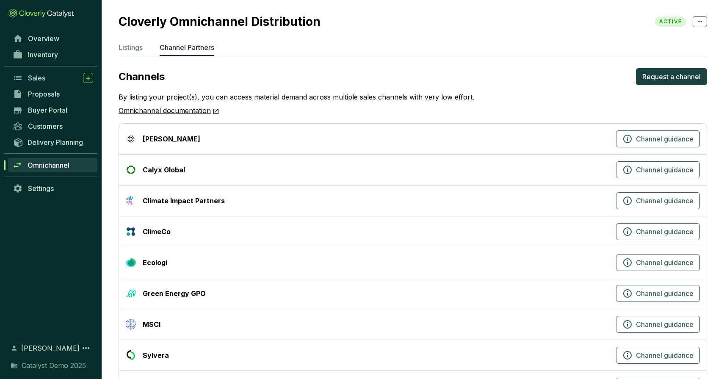
scroll to position [39, 0]
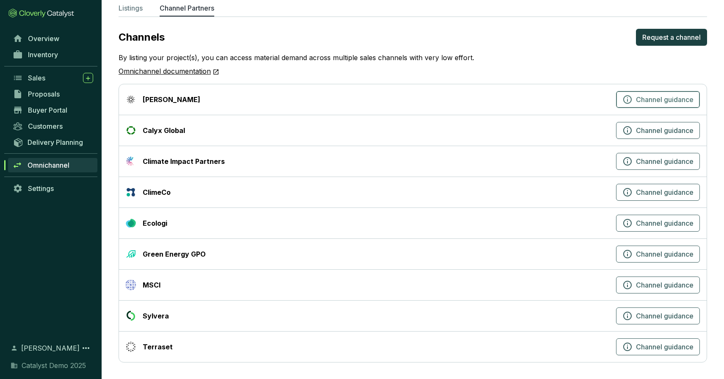
click at [625, 99] on icon "button" at bounding box center [627, 99] width 10 height 10
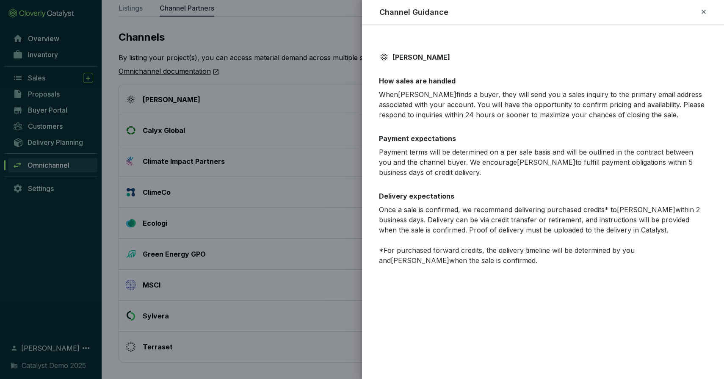
click at [704, 11] on icon at bounding box center [704, 12] width 4 height 4
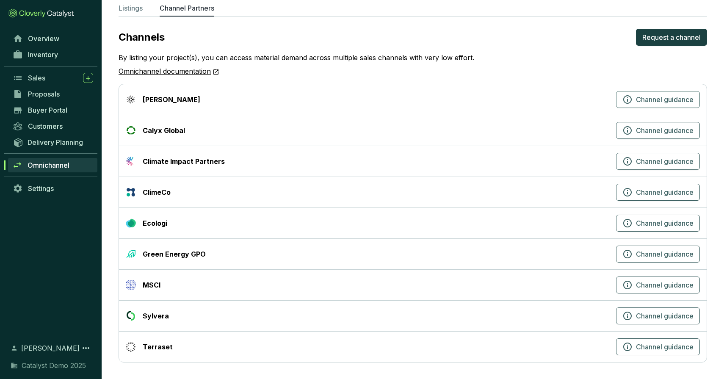
scroll to position [39, 0]
click at [667, 194] on span "Channel guidance" at bounding box center [665, 193] width 58 height 10
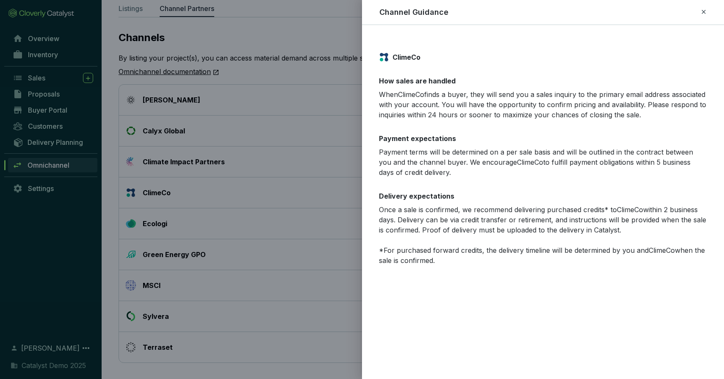
click at [324, 115] on div at bounding box center [362, 189] width 724 height 379
click at [701, 9] on icon at bounding box center [703, 12] width 7 height 10
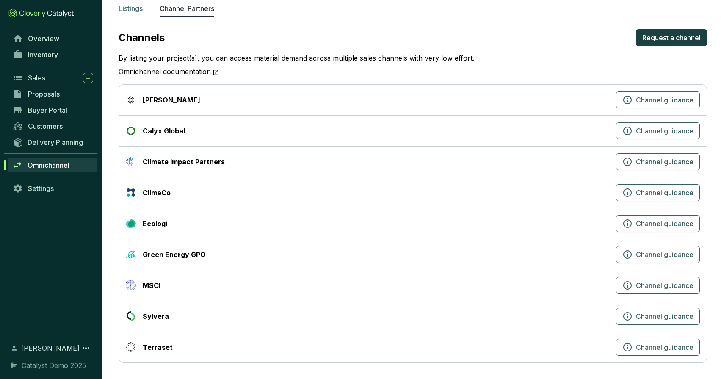
click at [133, 7] on p "Listings" at bounding box center [131, 8] width 24 height 10
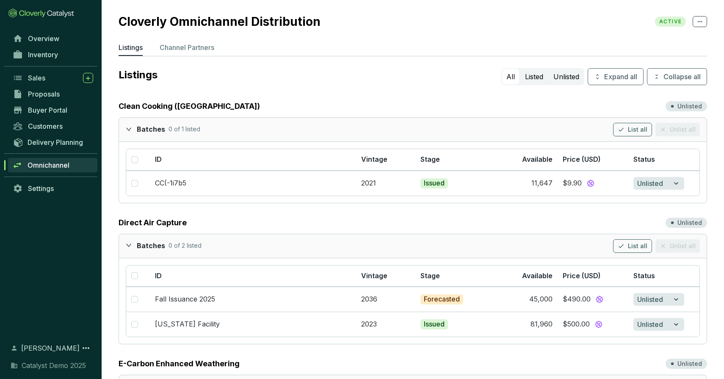
click at [699, 20] on icon at bounding box center [700, 22] width 7 height 10
click at [557, 24] on div "Cloverly Omnichannel Distribution ACTIVE" at bounding box center [413, 22] width 589 height 18
click at [666, 82] on button "Collapse all" at bounding box center [677, 76] width 60 height 17
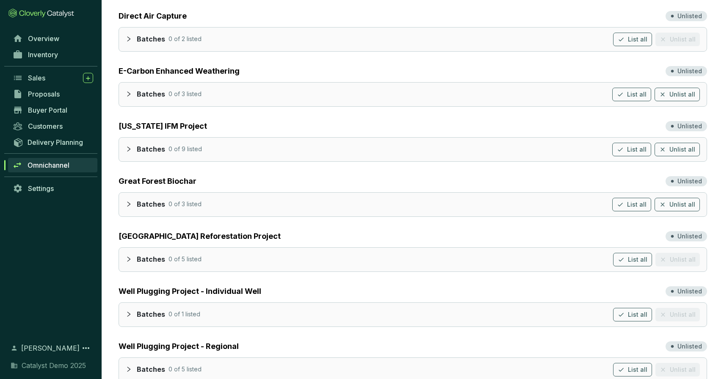
scroll to position [0, 0]
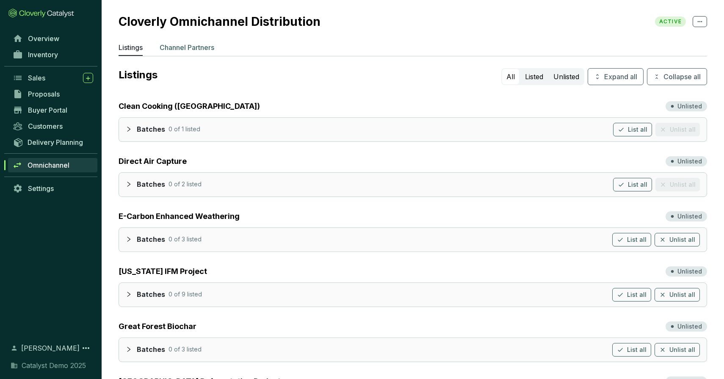
click at [188, 46] on p "Channel Partners" at bounding box center [187, 47] width 55 height 10
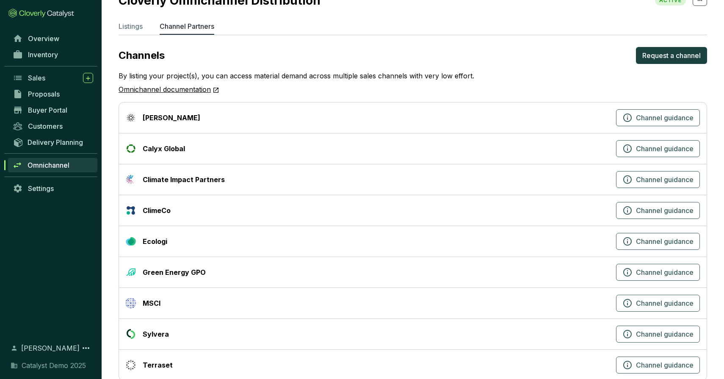
scroll to position [39, 0]
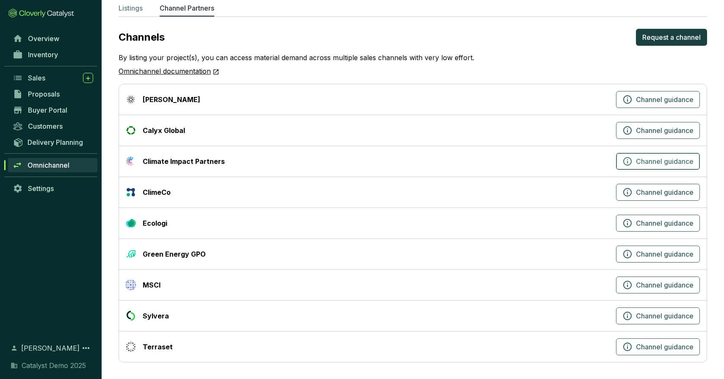
click at [653, 164] on span "Channel guidance" at bounding box center [665, 161] width 58 height 10
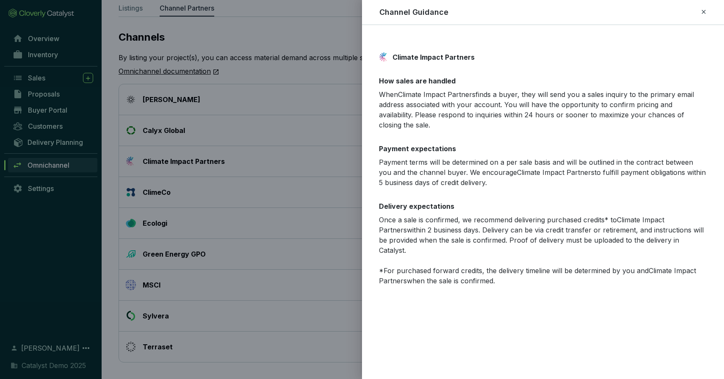
click at [337, 177] on div at bounding box center [362, 189] width 724 height 379
click at [703, 10] on icon at bounding box center [703, 12] width 7 height 10
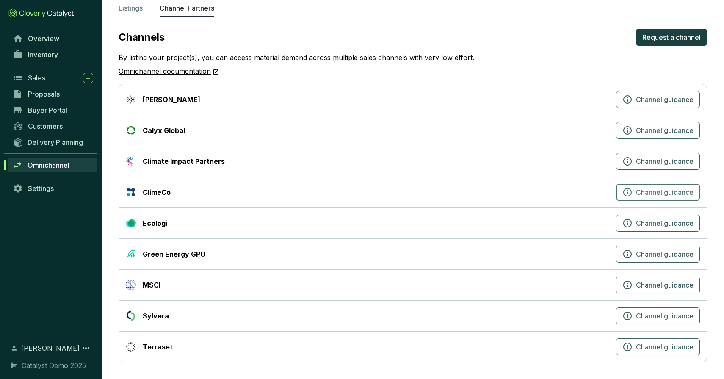
click at [667, 194] on span "Channel guidance" at bounding box center [665, 192] width 58 height 10
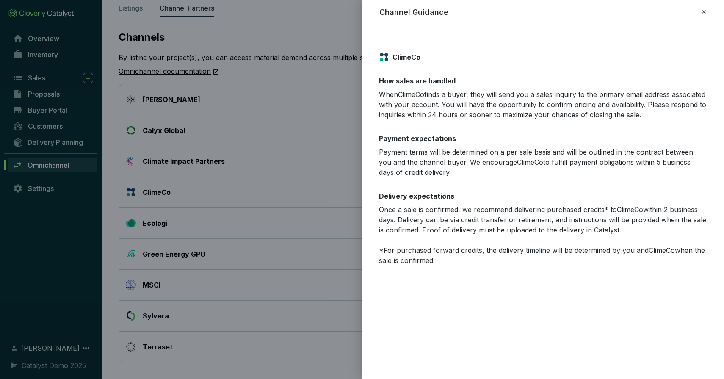
click at [704, 12] on icon at bounding box center [704, 12] width 4 height 4
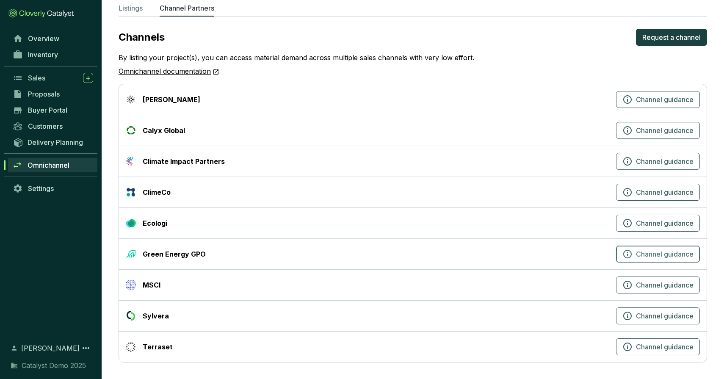
click at [665, 253] on span "Channel guidance" at bounding box center [665, 254] width 58 height 10
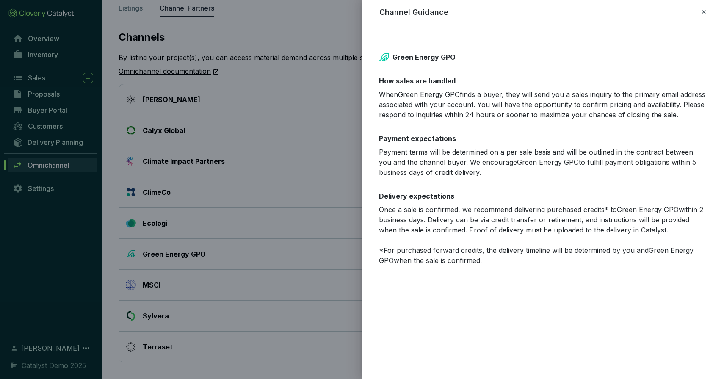
click at [704, 11] on icon at bounding box center [704, 12] width 4 height 4
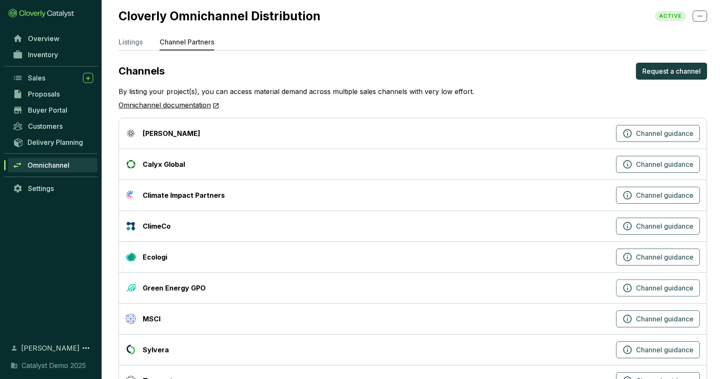
scroll to position [0, 0]
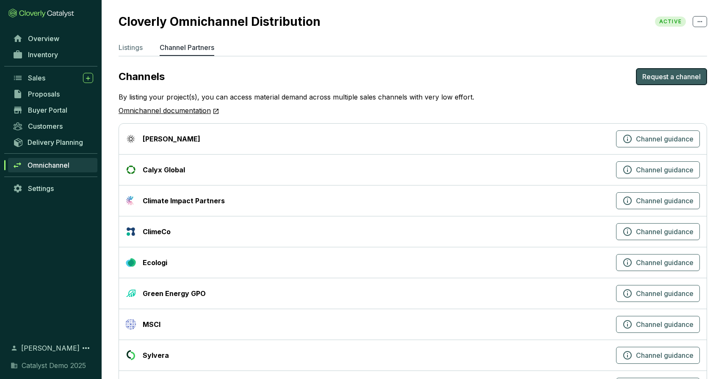
click at [660, 75] on span "Request a channel" at bounding box center [671, 77] width 58 height 10
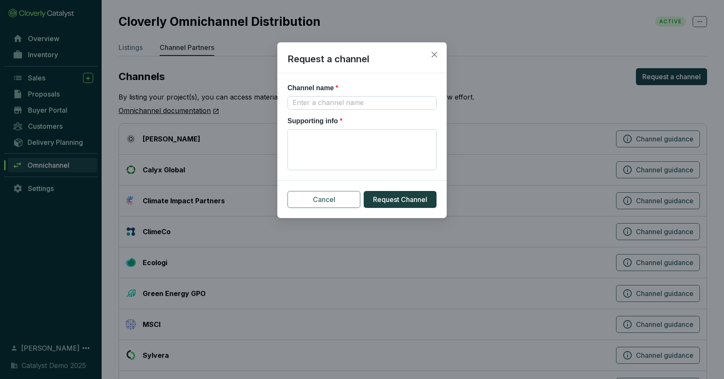
click at [335, 197] on span "Cancel" at bounding box center [324, 199] width 22 height 10
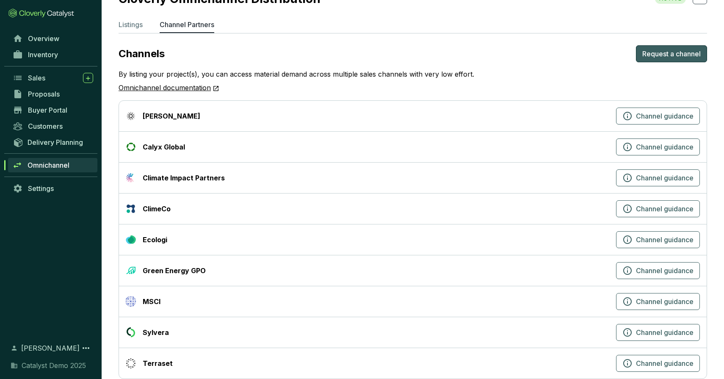
scroll to position [39, 0]
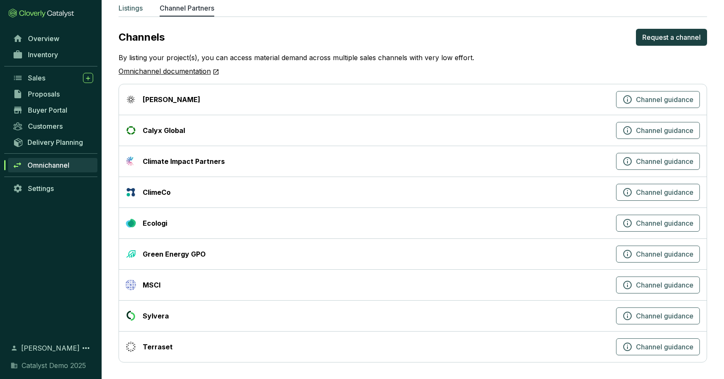
click at [128, 10] on p "Listings" at bounding box center [131, 8] width 24 height 10
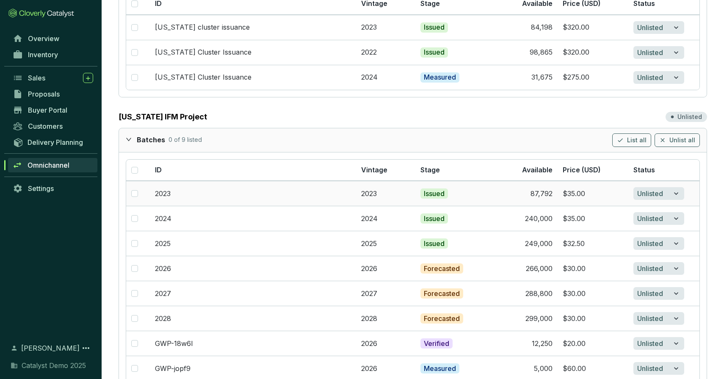
scroll to position [415, 0]
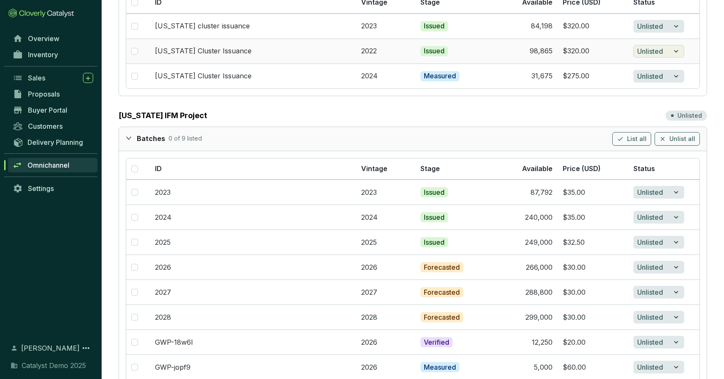
click at [647, 52] on span "Unlisted" at bounding box center [650, 51] width 26 height 10
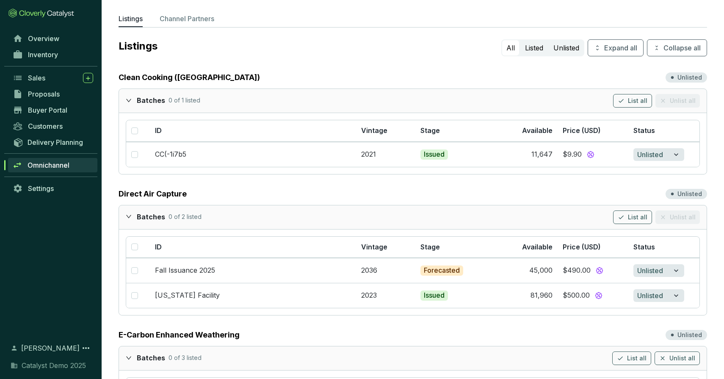
scroll to position [0, 0]
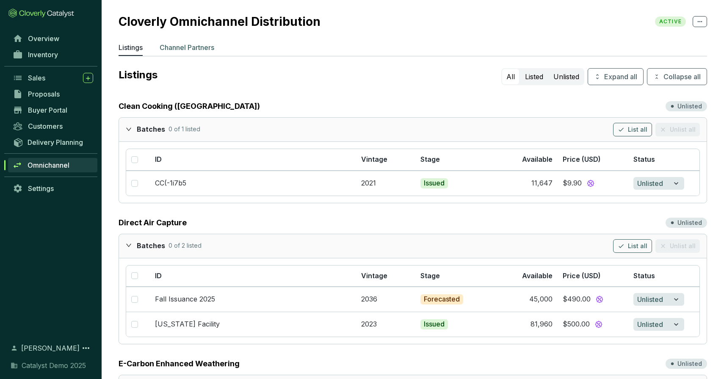
click at [199, 47] on p "Channel Partners" at bounding box center [187, 47] width 55 height 10
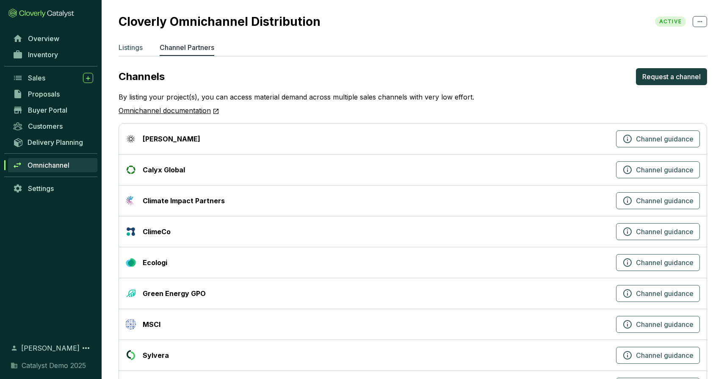
click at [139, 47] on p "Listings" at bounding box center [131, 47] width 24 height 10
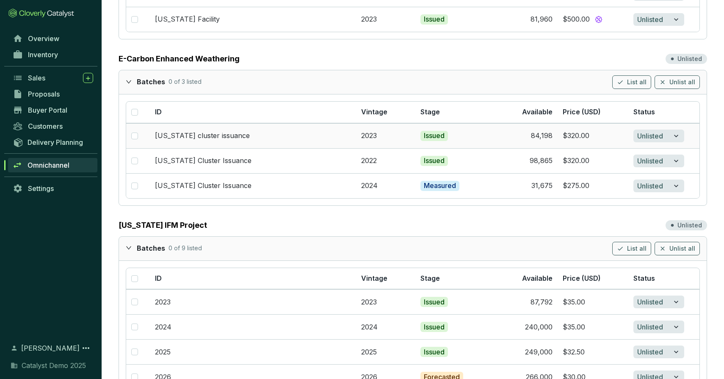
scroll to position [367, 0]
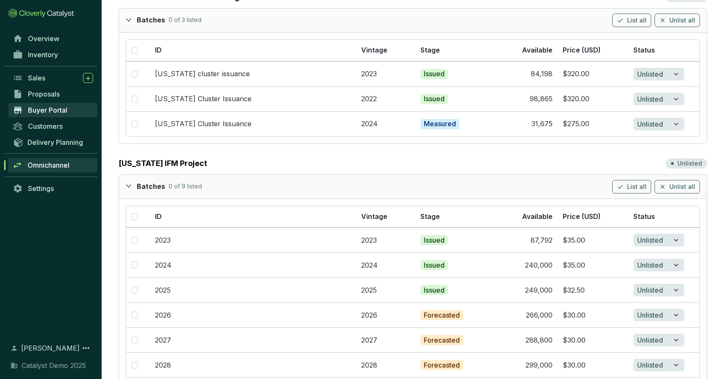
click at [60, 111] on span "Buyer Portal" at bounding box center [47, 110] width 39 height 8
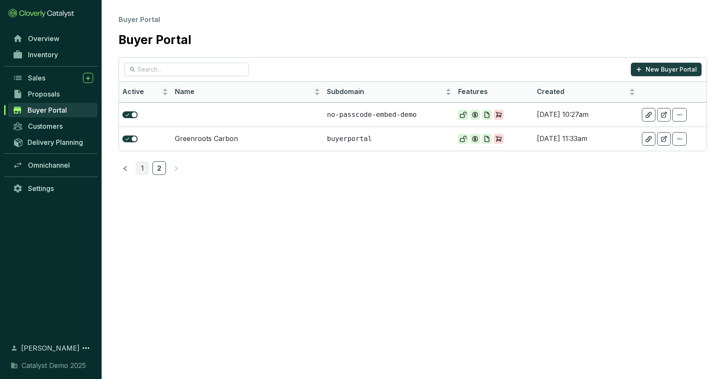
click at [146, 167] on link "1" at bounding box center [142, 168] width 13 height 13
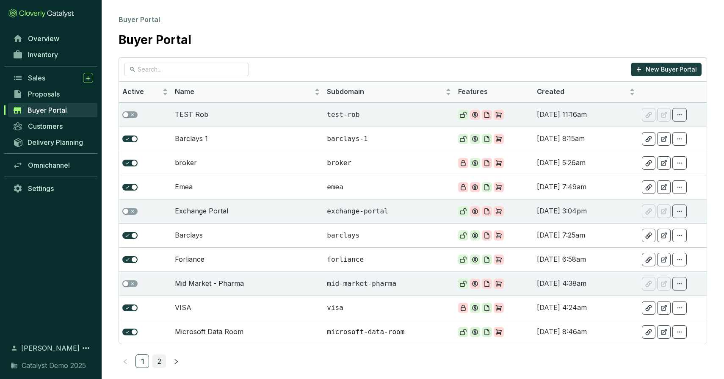
click at [158, 362] on link "2" at bounding box center [159, 361] width 13 height 13
